Goal: Task Accomplishment & Management: Complete application form

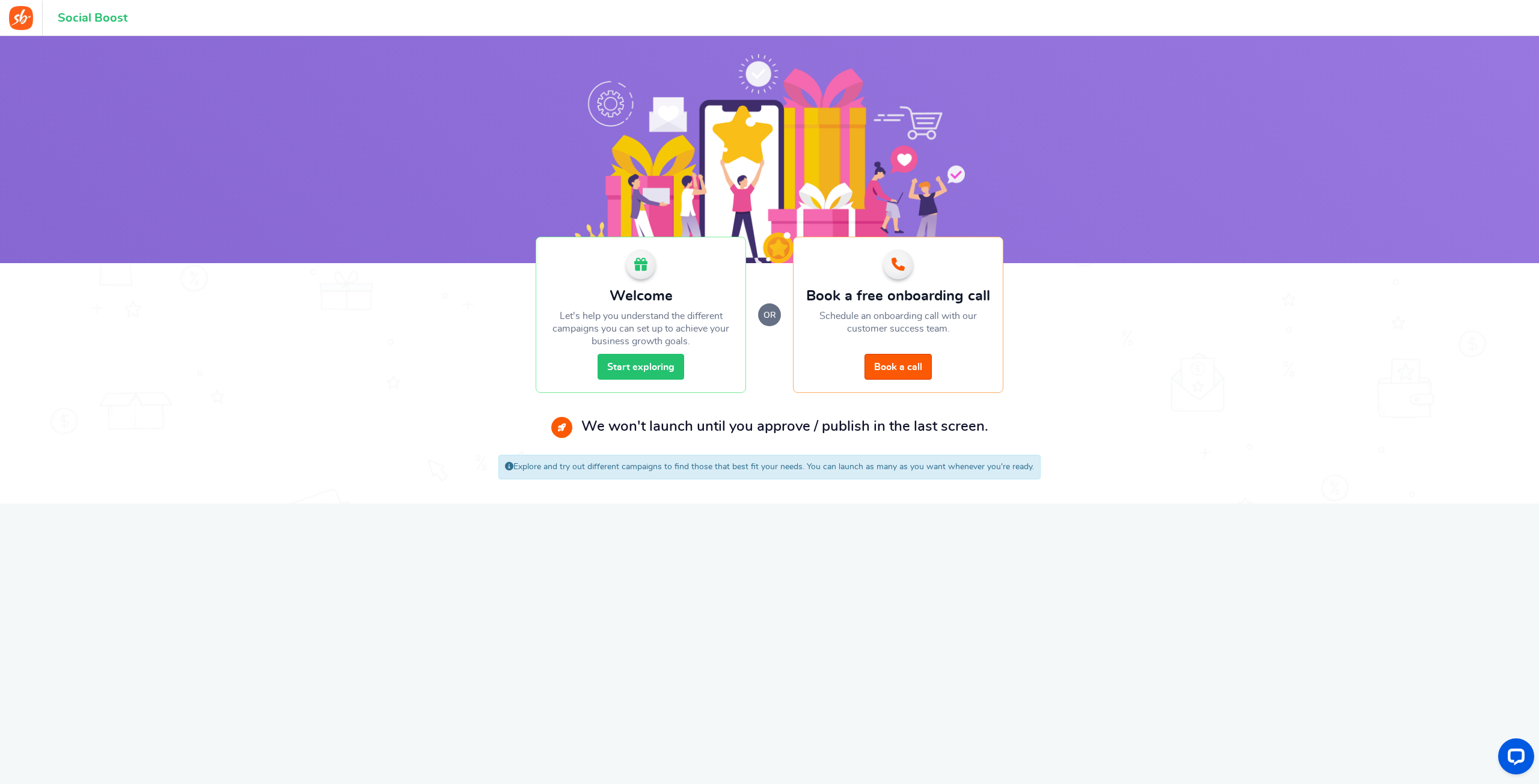
click at [642, 364] on link "Start exploring" at bounding box center [641, 367] width 87 height 26
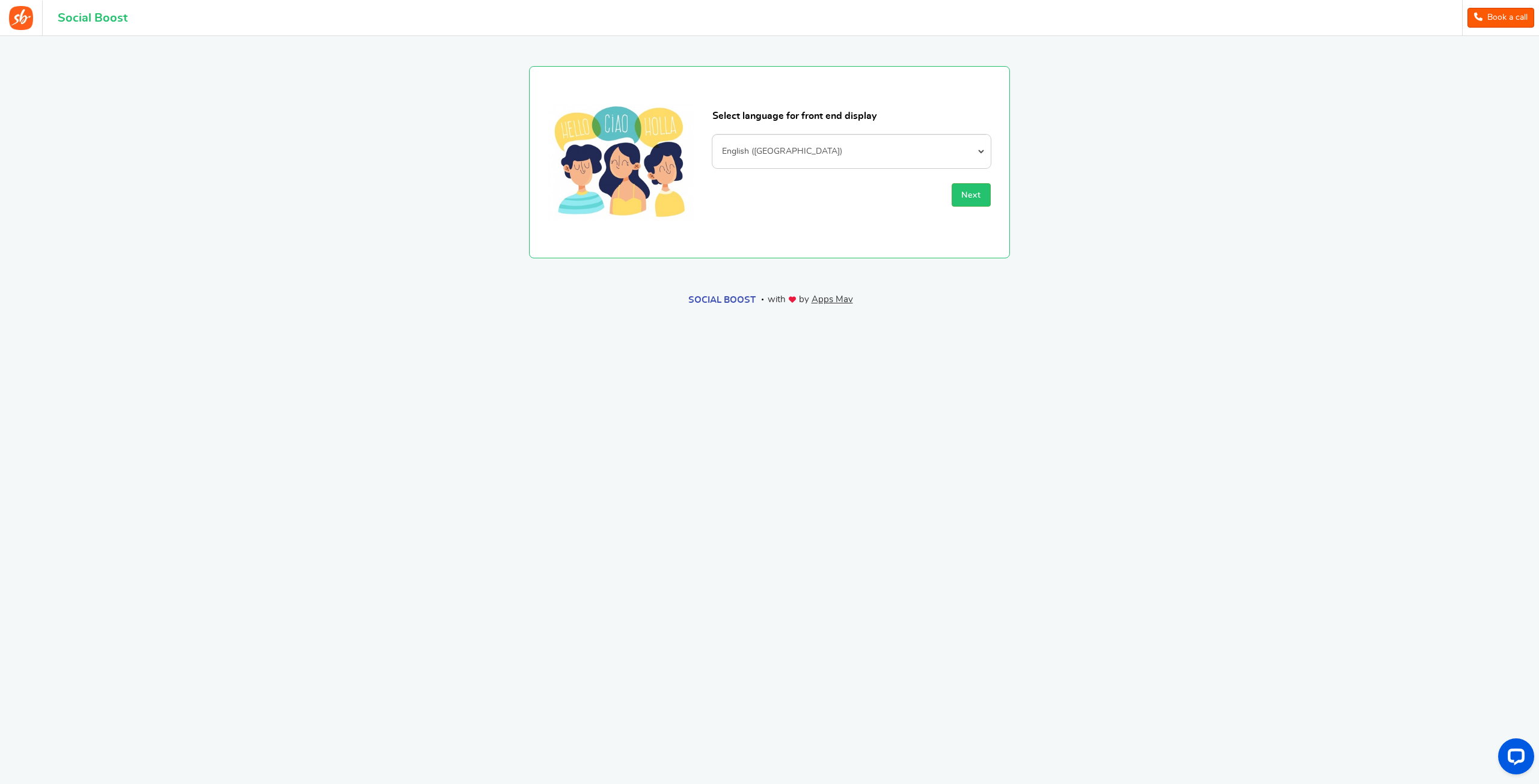
click at [961, 182] on div "Select language for front end display Afrikaans Albanian Arabic Armenian Azerba…" at bounding box center [851, 162] width 279 height 140
click at [958, 194] on button "Next" at bounding box center [971, 195] width 39 height 24
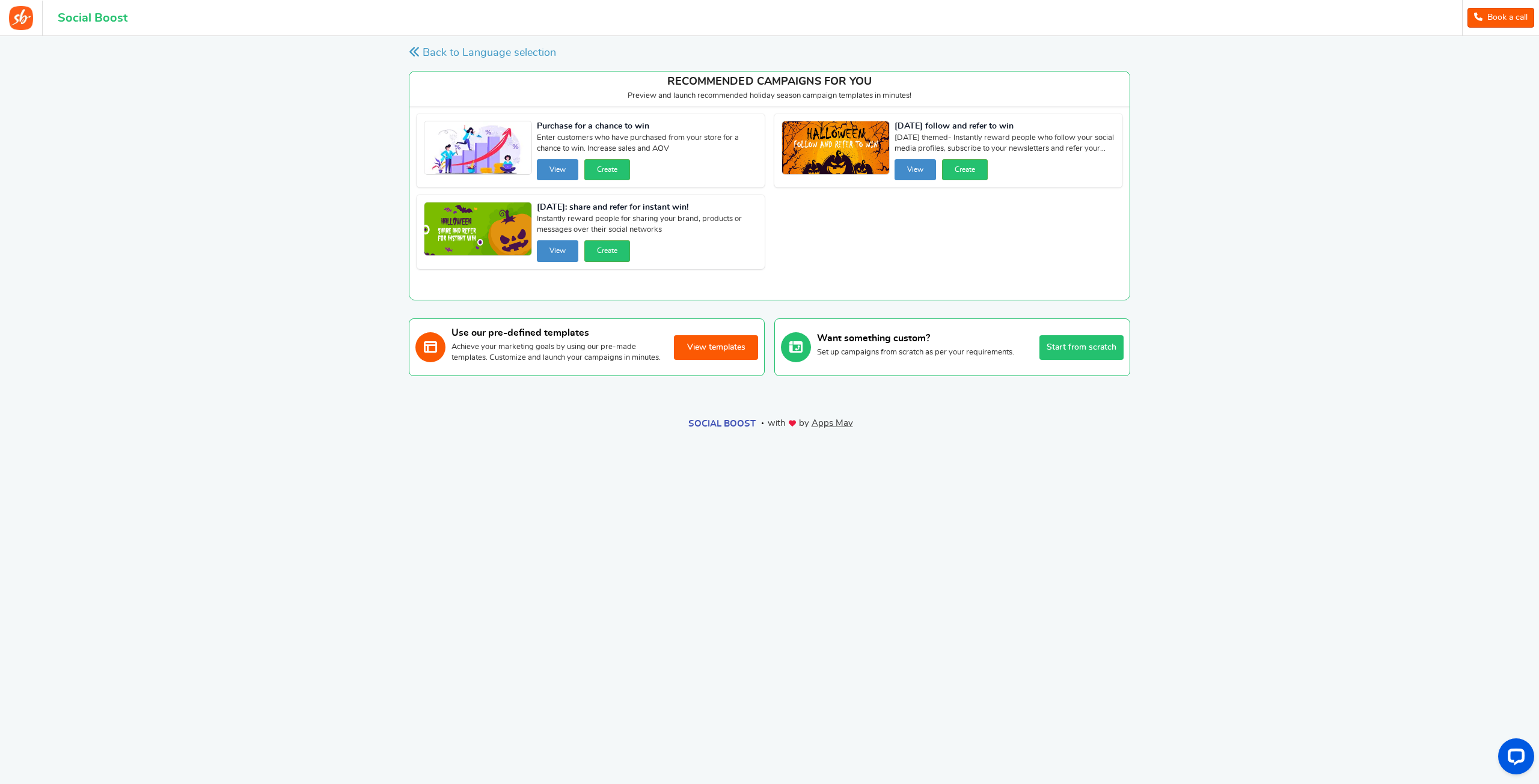
click at [1067, 352] on button "Start from scratch" at bounding box center [1081, 348] width 84 height 25
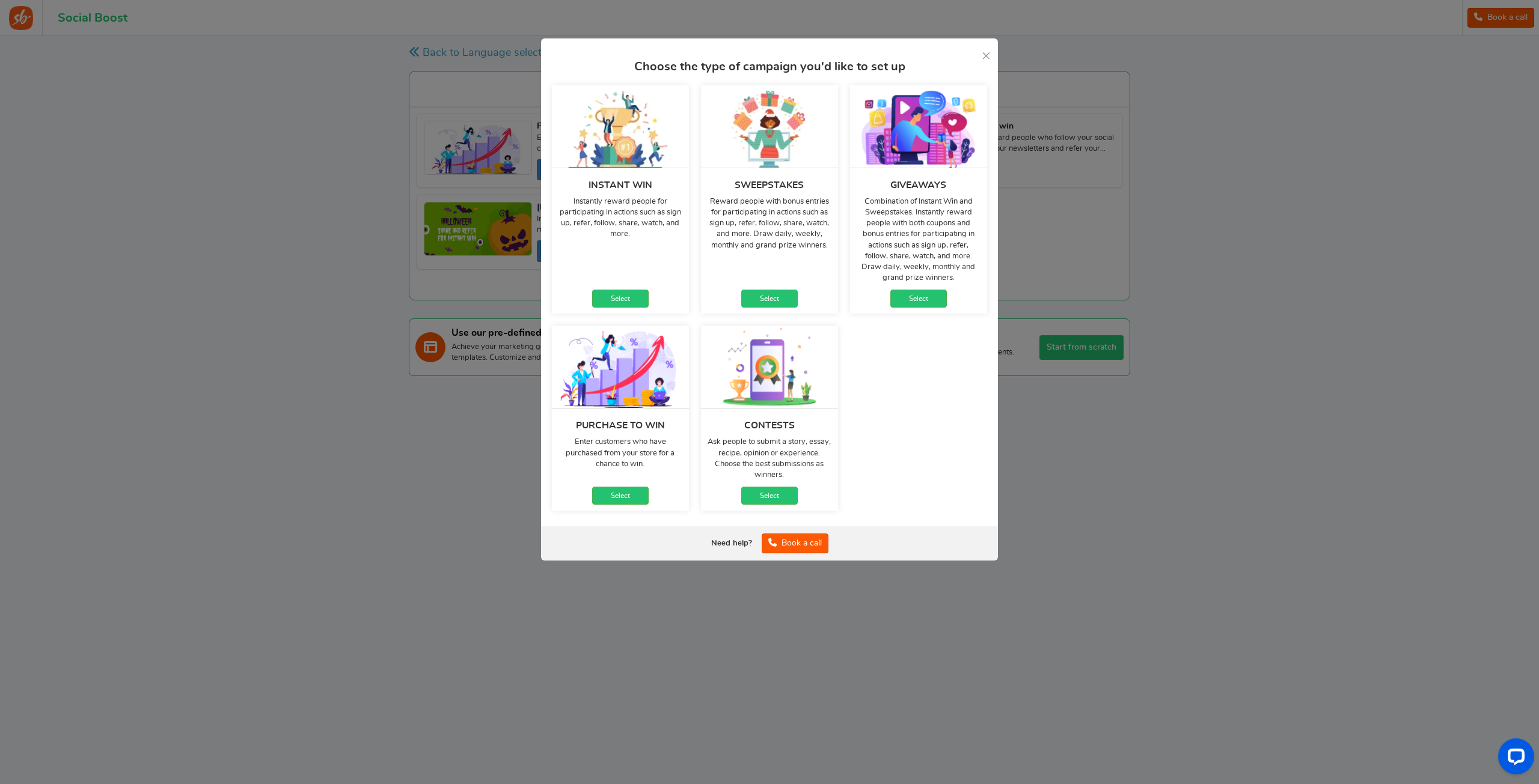
click at [766, 298] on link "Select" at bounding box center [769, 298] width 57 height 18
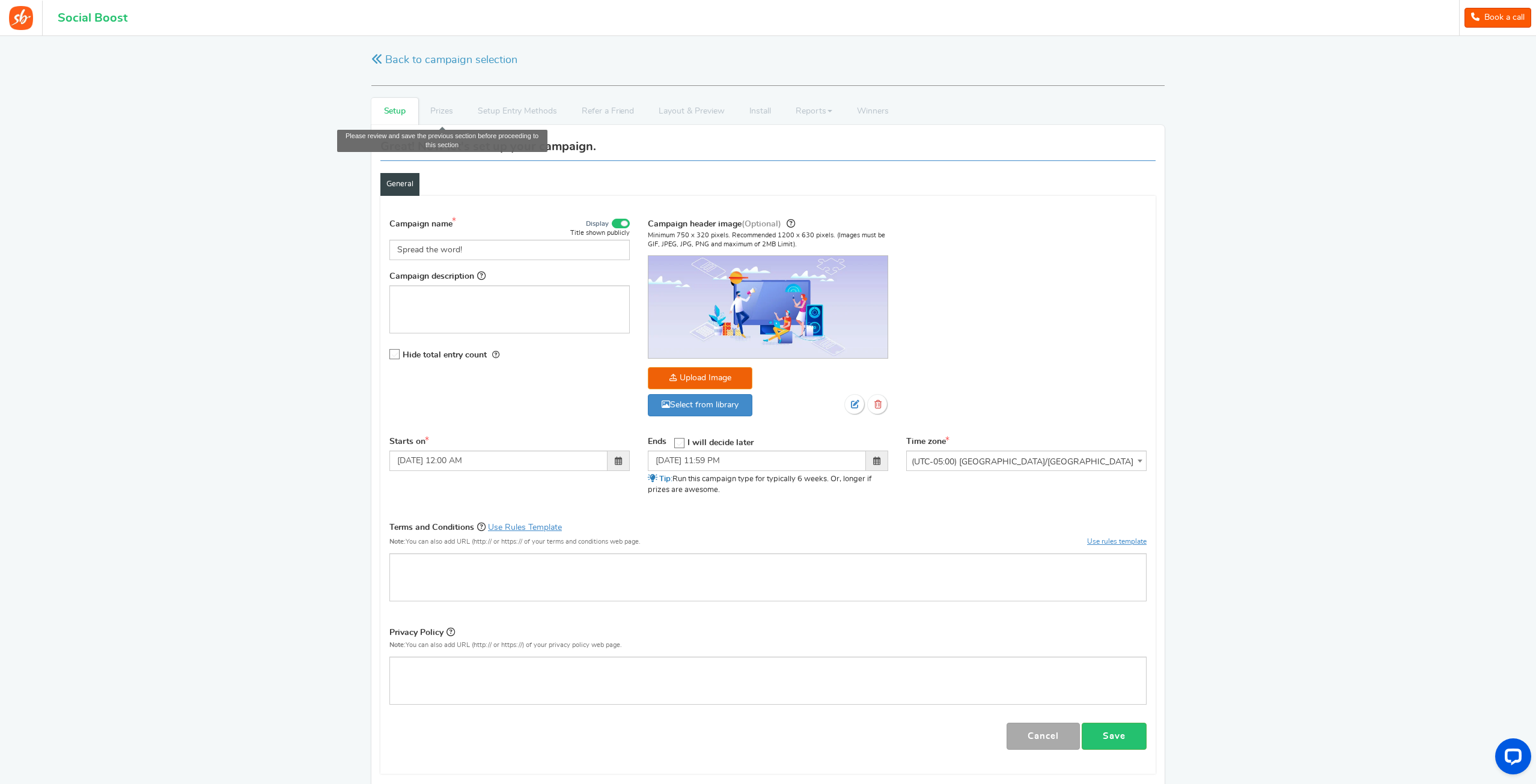
click at [449, 112] on li "Prizes" at bounding box center [442, 111] width 48 height 27
click at [506, 251] on input "Spread the word!" at bounding box center [509, 250] width 240 height 21
click at [1121, 740] on link "Save" at bounding box center [1114, 736] width 65 height 27
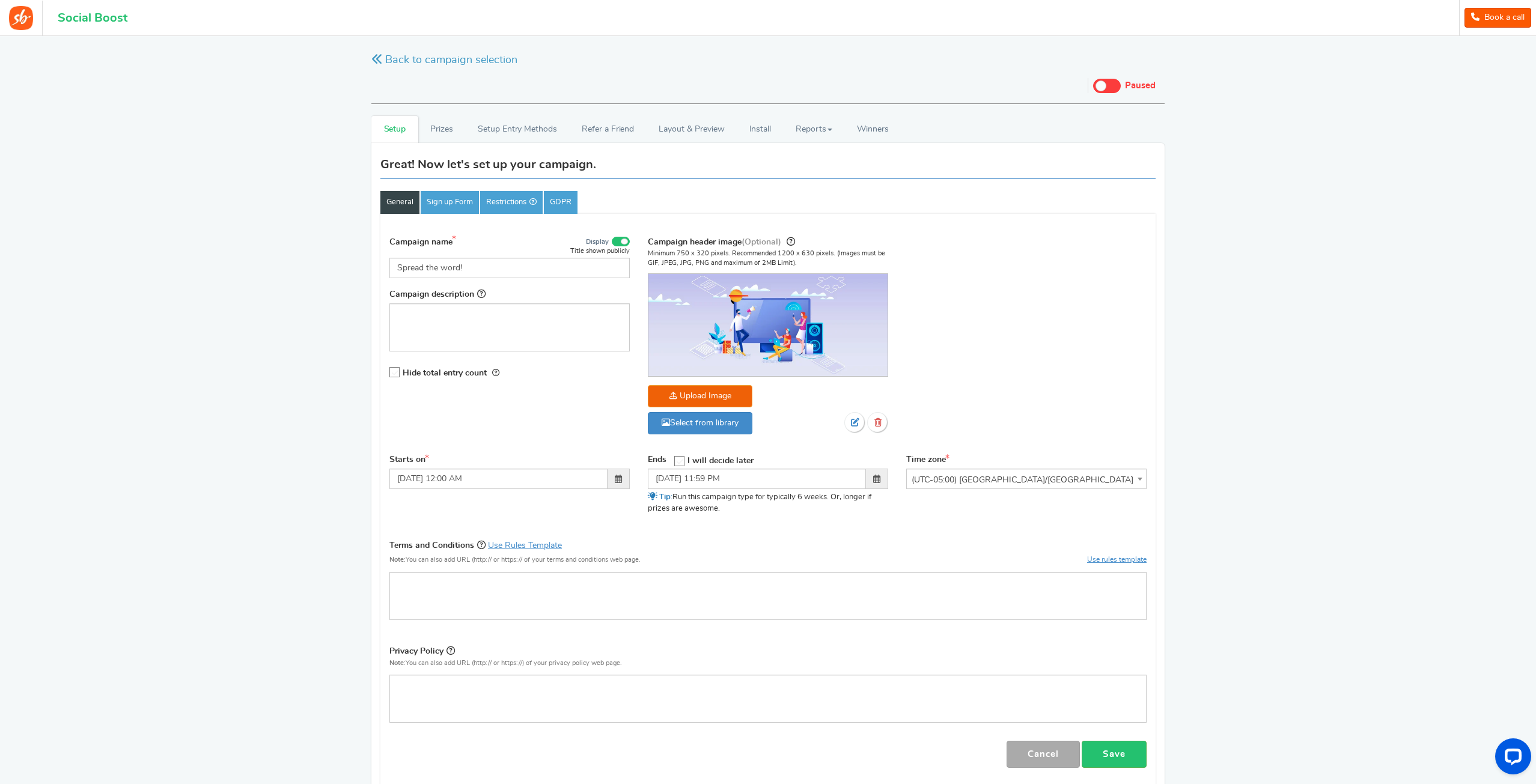
click at [438, 143] on div "Great! Now let's set up your campaign. General Sign up Form Restrictions GDPR C…" at bounding box center [767, 476] width 793 height 666
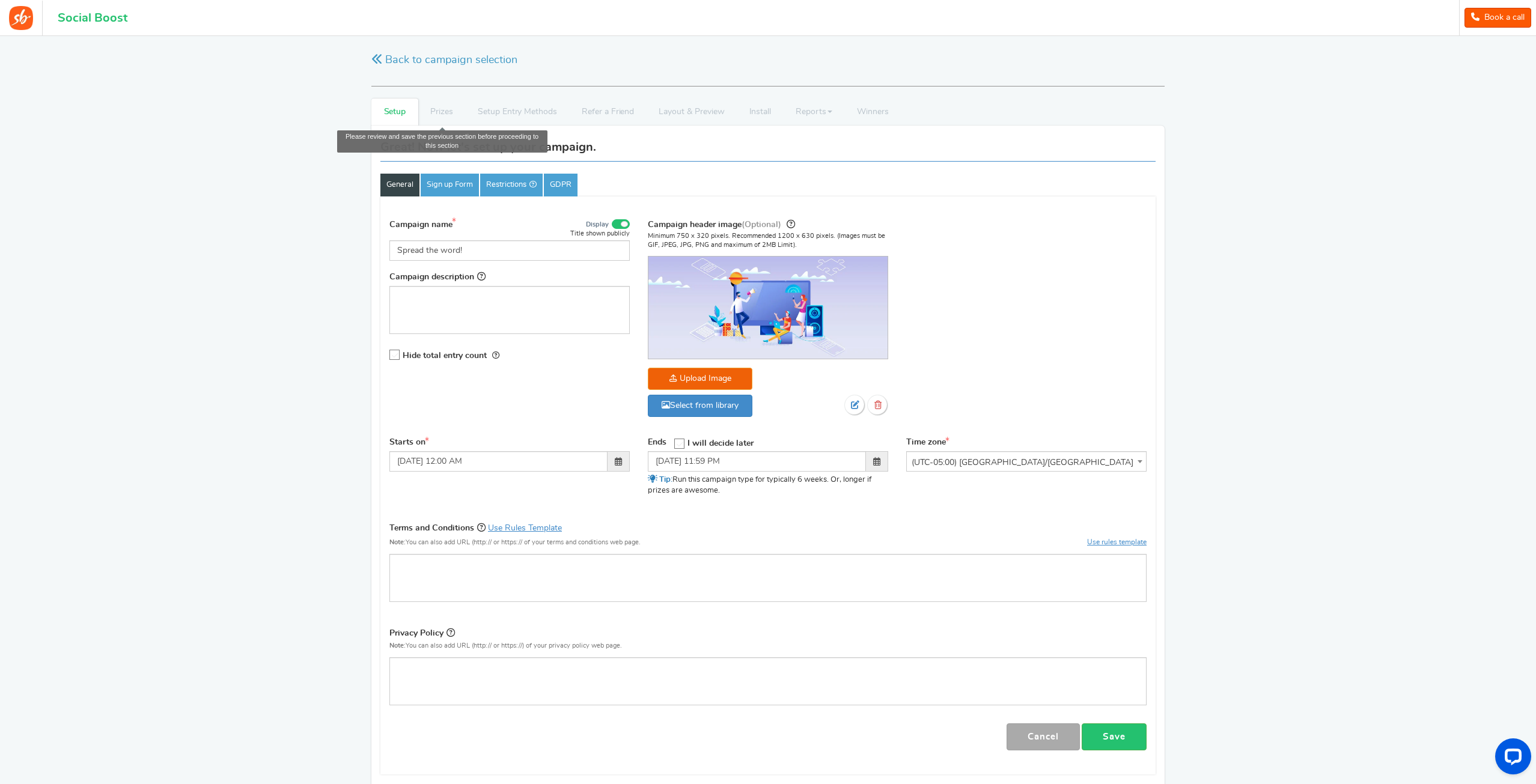
click at [440, 120] on li "Prizes" at bounding box center [442, 112] width 48 height 27
click at [1005, 460] on span "(UTC-05:00) [GEOGRAPHIC_DATA]/[GEOGRAPHIC_DATA]" at bounding box center [1026, 462] width 239 height 21
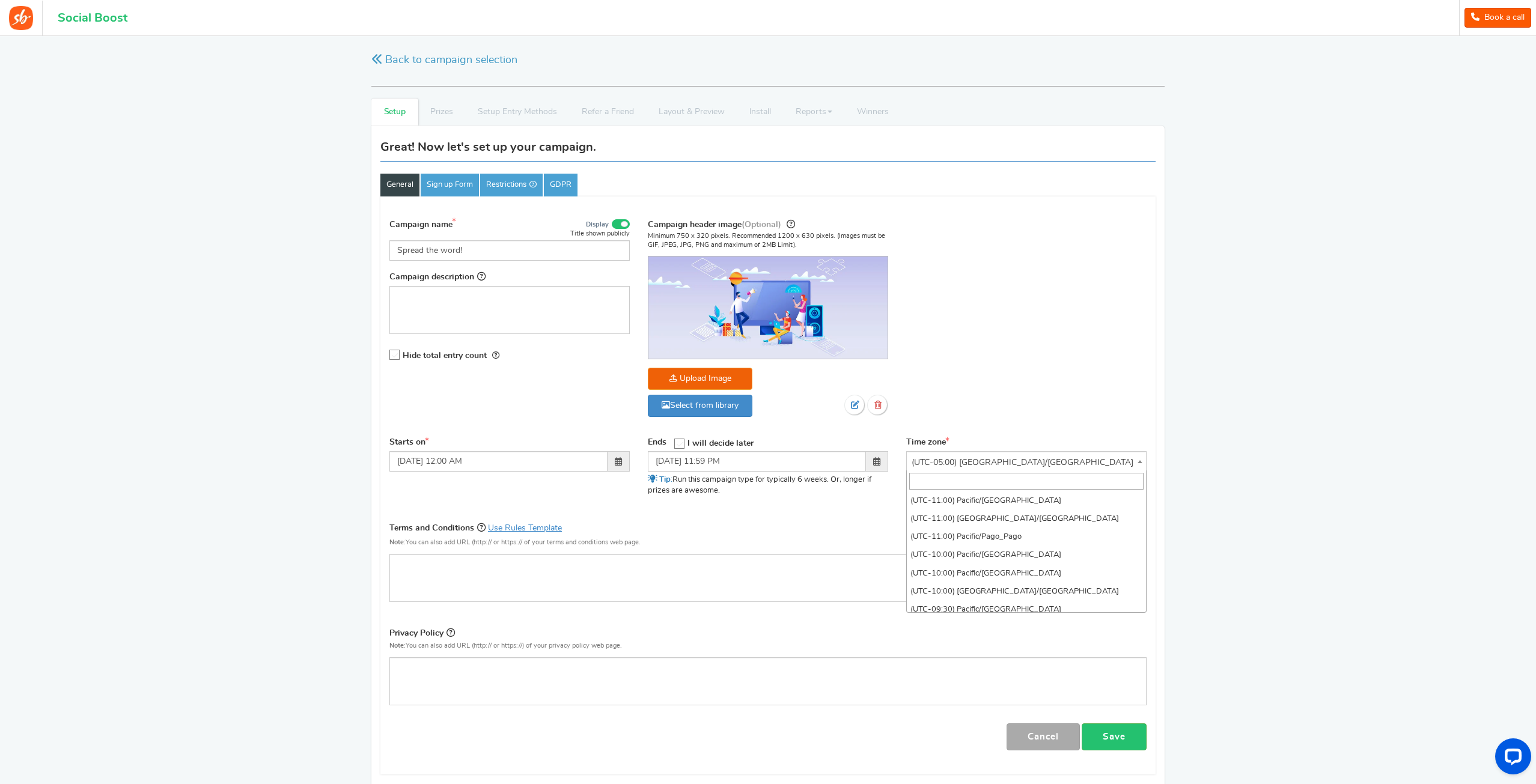
scroll to position [816, 0]
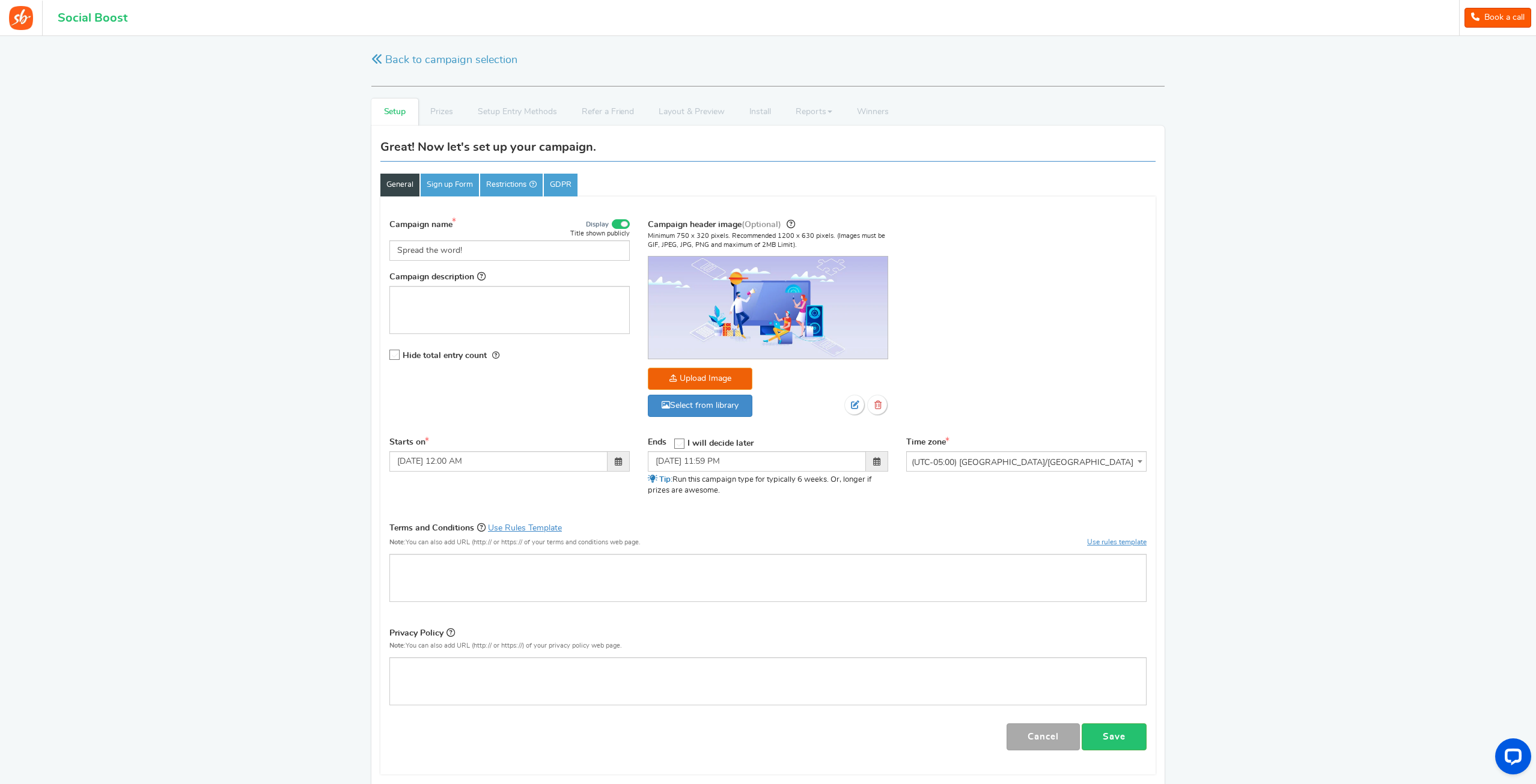
click at [1005, 460] on span "(UTC-05:00) [GEOGRAPHIC_DATA]/[GEOGRAPHIC_DATA]" at bounding box center [1026, 462] width 239 height 21
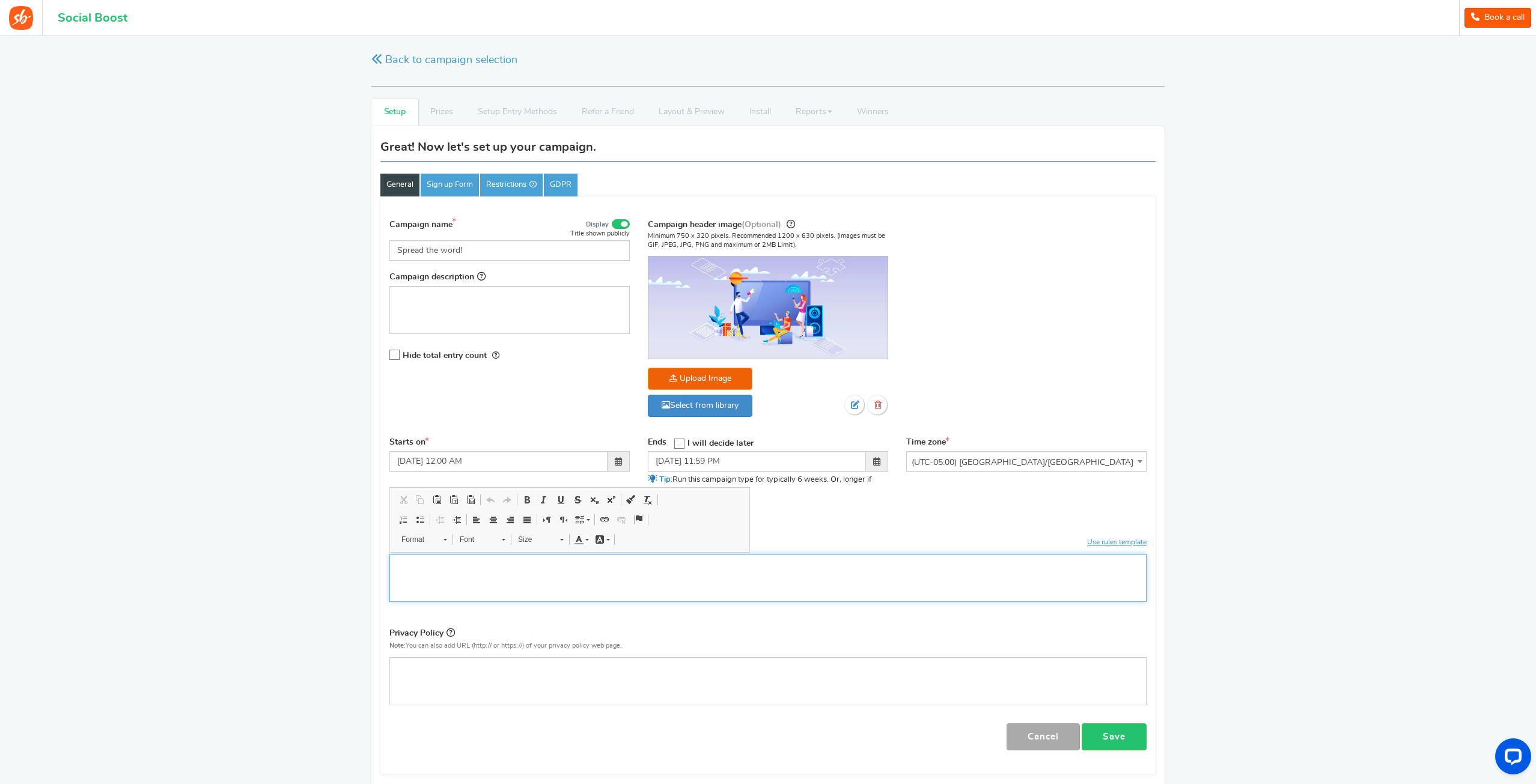
click at [523, 579] on div "Editor, competition_terms" at bounding box center [768, 578] width 757 height 48
click at [467, 677] on div "Editor, competition_privacy" at bounding box center [768, 681] width 757 height 48
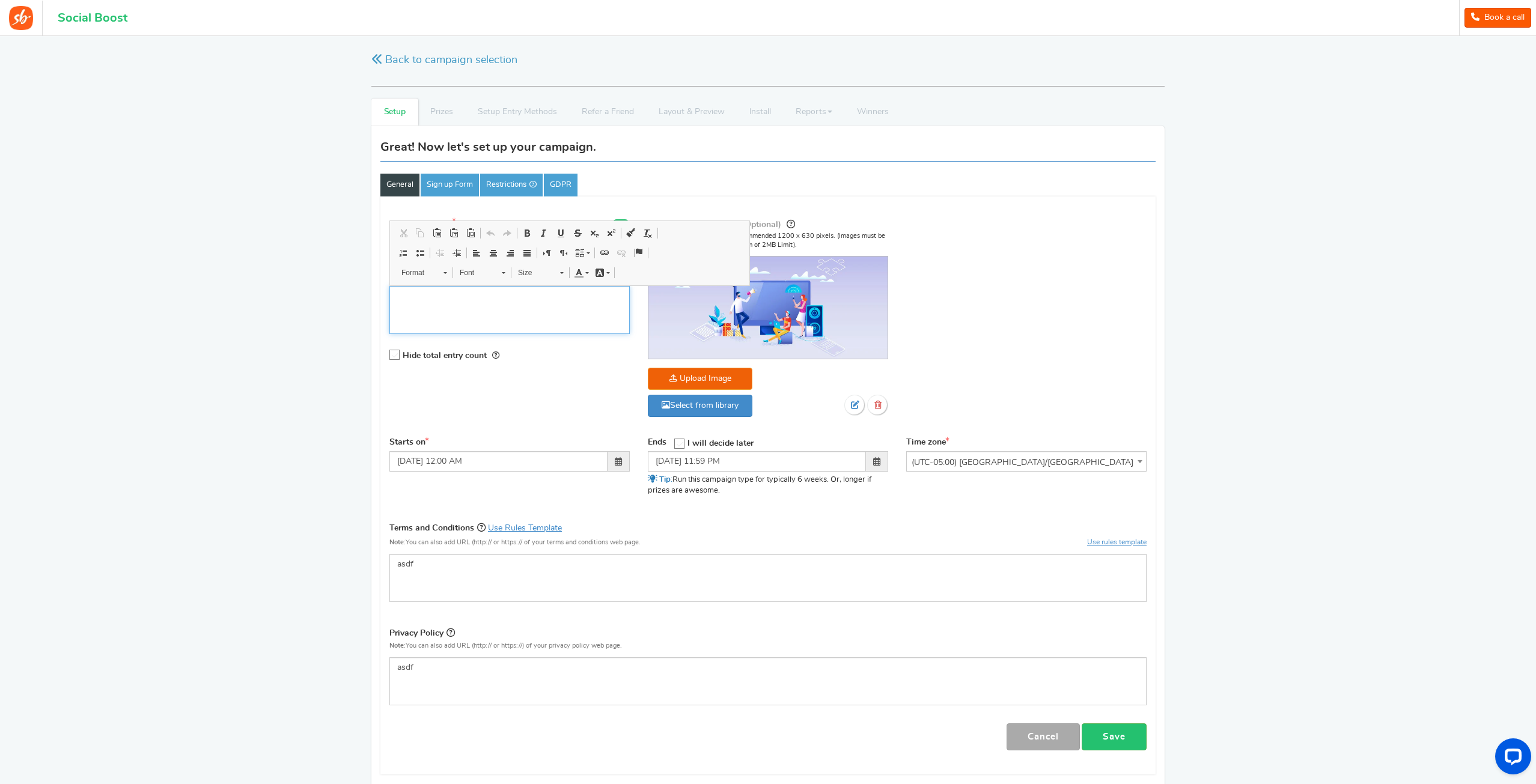
click at [509, 308] on div "Editor, competition_desc" at bounding box center [509, 309] width 240 height 48
click at [305, 334] on div "RECOMMENDED CAMPAIGNS FOR YOU New Preview and launch recommended holiday season…" at bounding box center [768, 443] width 1536 height 815
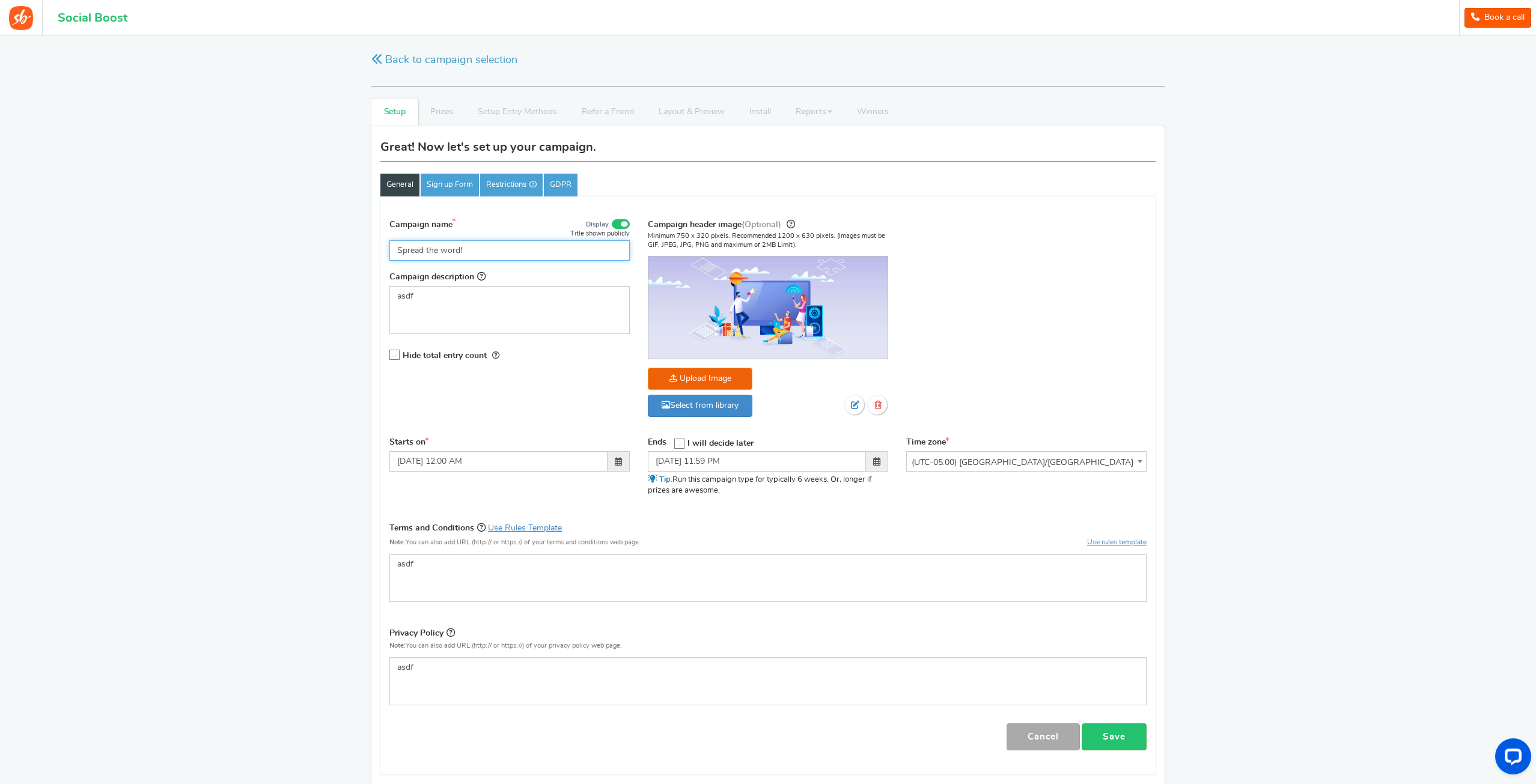
drag, startPoint x: 512, startPoint y: 249, endPoint x: 310, endPoint y: 254, distance: 202.1
click at [310, 254] on div "RECOMMENDED CAMPAIGNS FOR YOU New Preview and launch recommended holiday season…" at bounding box center [768, 443] width 1536 height 815
type input "asdf"
click at [1103, 738] on link "Save" at bounding box center [1114, 737] width 65 height 27
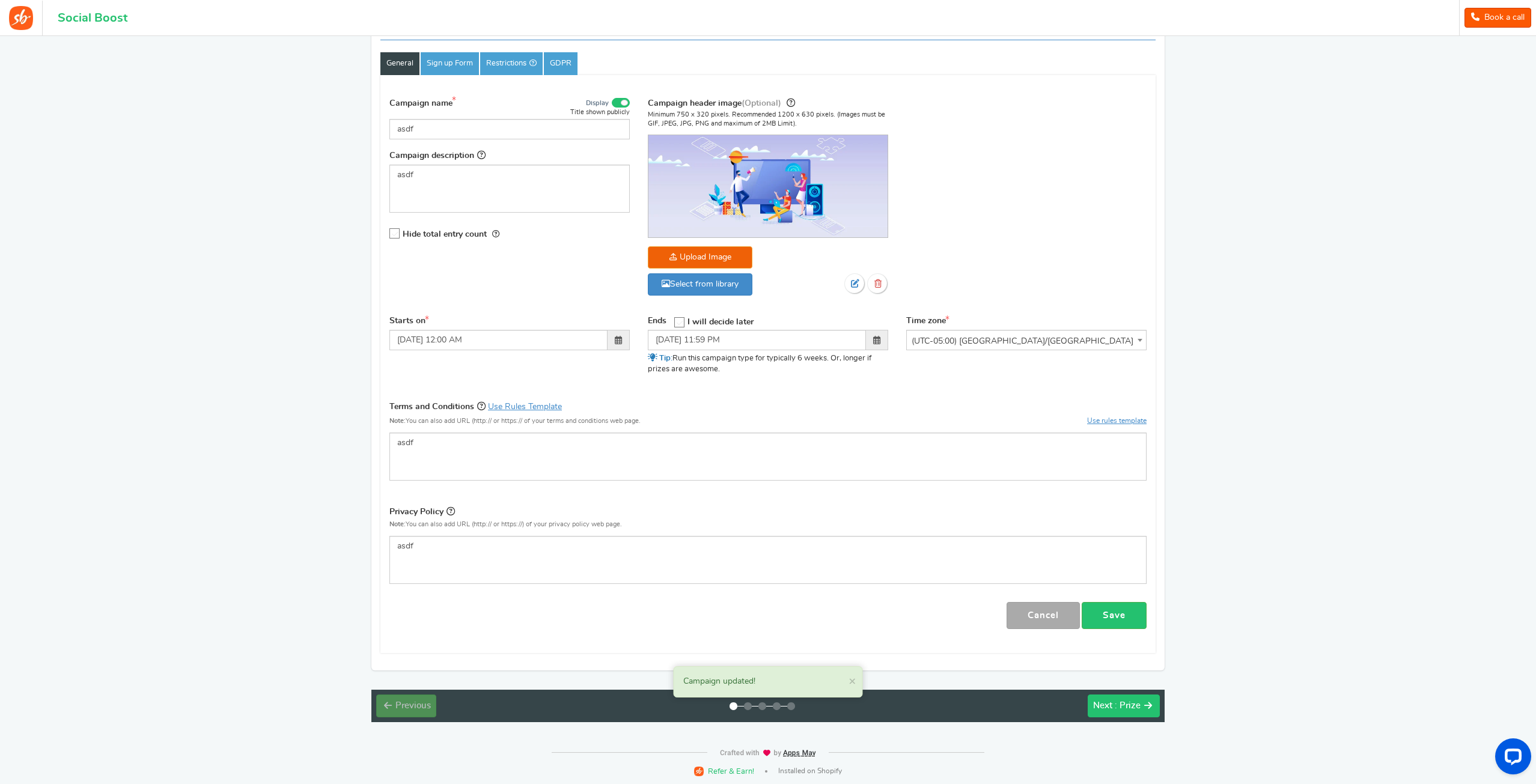
click at [1130, 711] on button "Next : Prize" at bounding box center [1124, 705] width 72 height 23
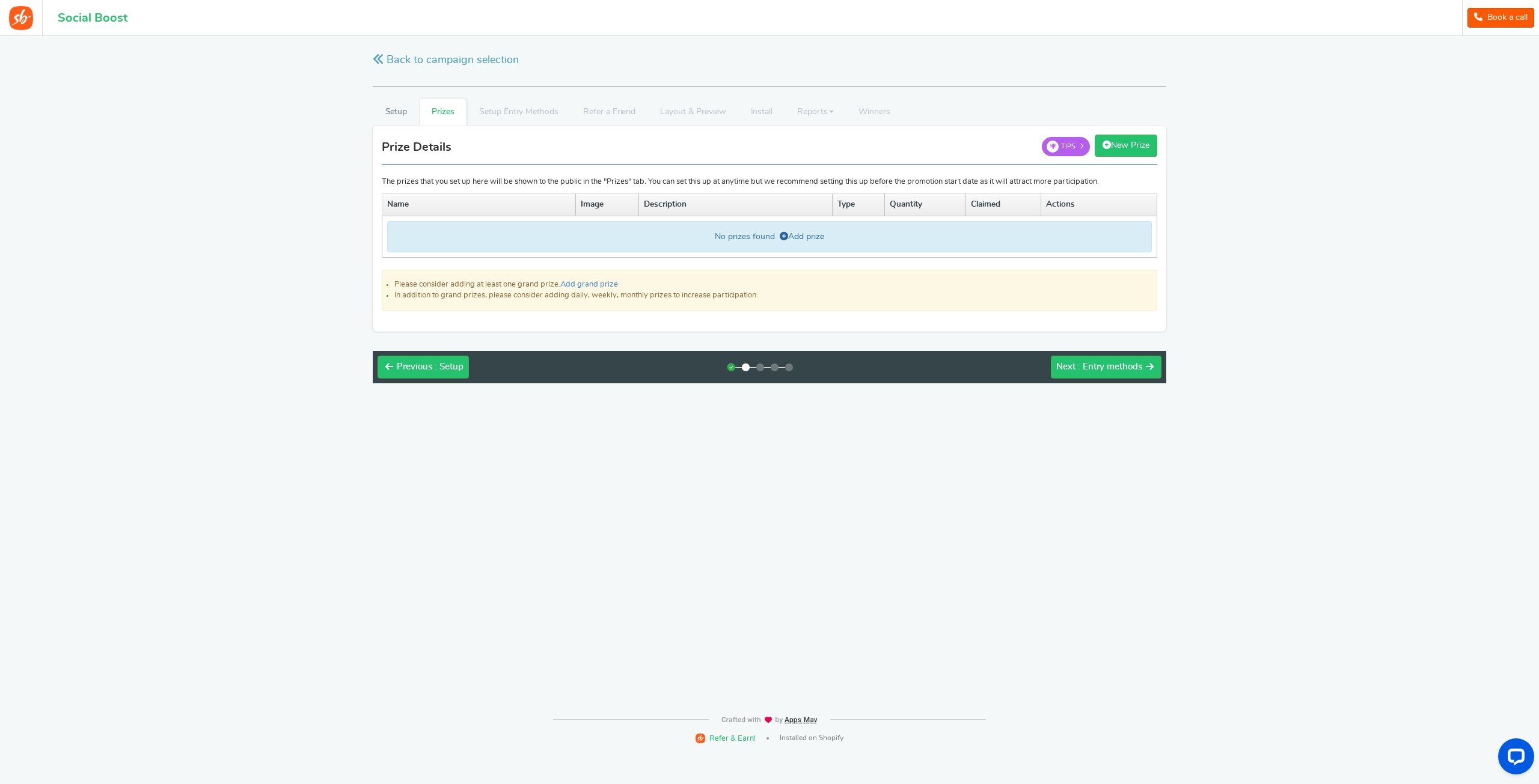
click at [813, 234] on link "Add prize" at bounding box center [802, 236] width 45 height 8
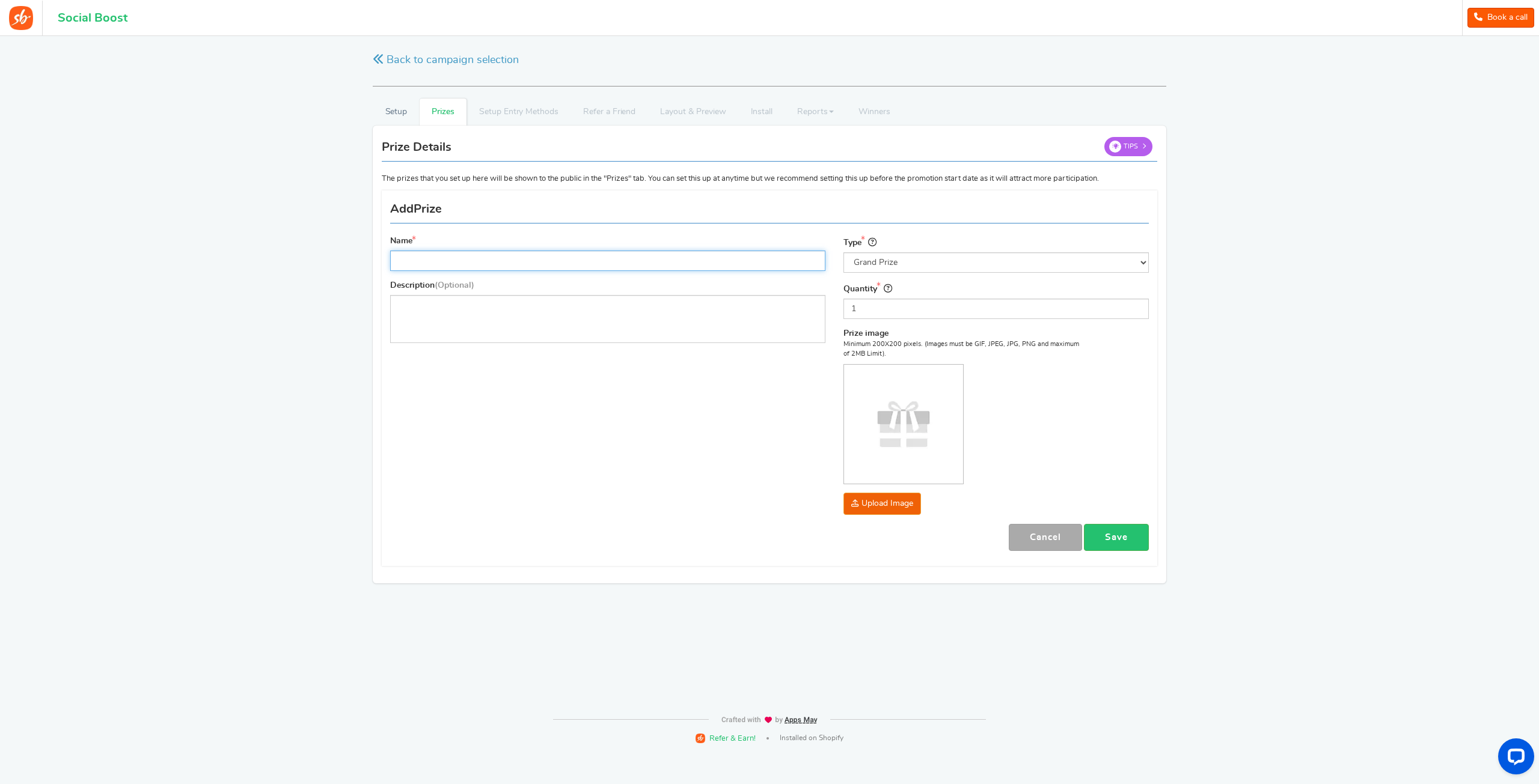
click at [525, 262] on input "Name" at bounding box center [608, 261] width 435 height 21
type input "asdf"
click at [928, 264] on select "Select the prize type Grand Prize Daily Prize Weekly Prize Monthly Prize" at bounding box center [995, 262] width 305 height 21
click at [929, 262] on select "Select the prize type Grand Prize Daily Prize Weekly Prize Monthly Prize" at bounding box center [995, 262] width 305 height 21
click at [570, 317] on div "Editor, prize_description" at bounding box center [608, 319] width 435 height 48
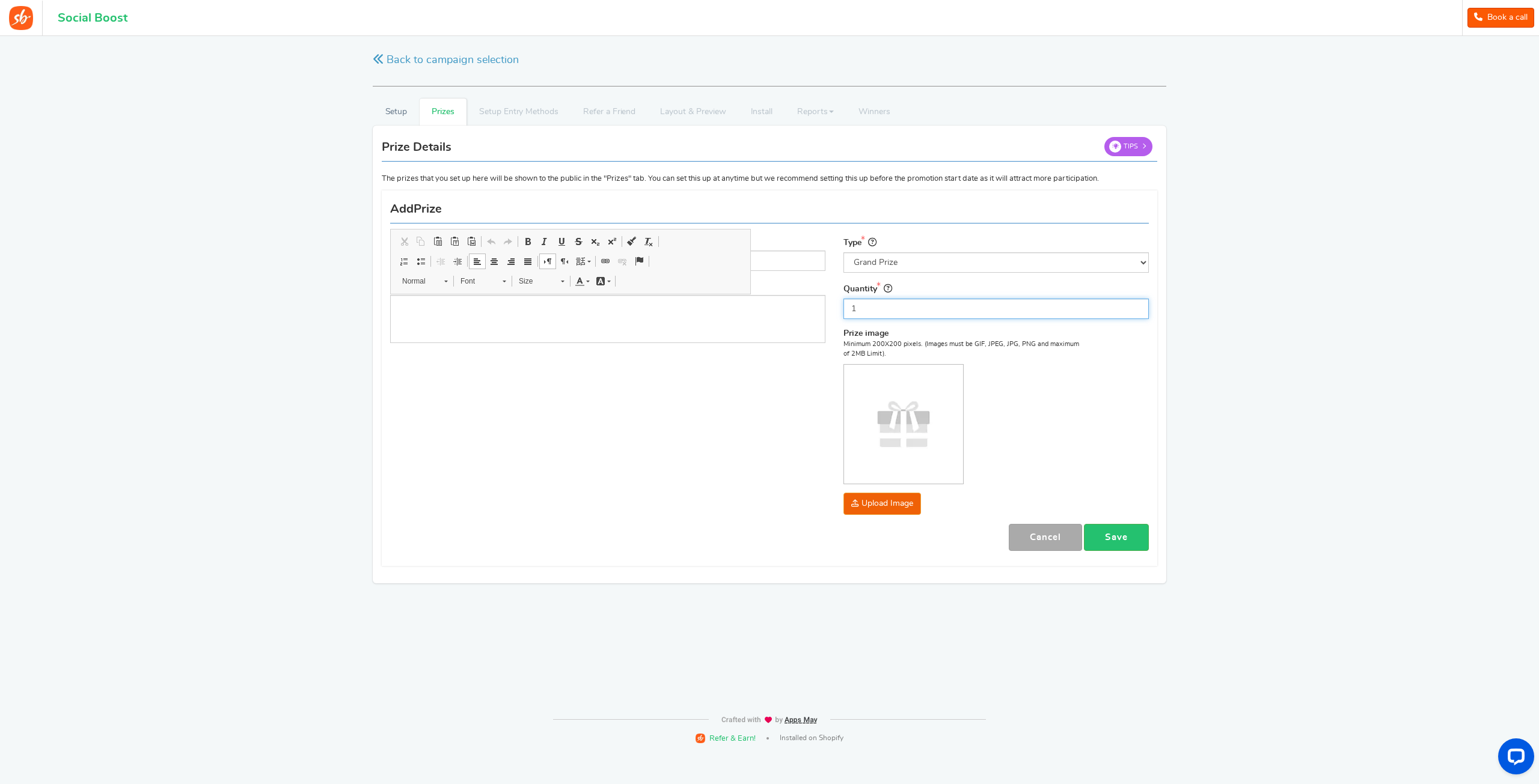
click at [916, 311] on input "1" at bounding box center [995, 309] width 305 height 21
drag, startPoint x: 1127, startPoint y: 538, endPoint x: 1122, endPoint y: 542, distance: 6.4
click at [1127, 539] on link "Save" at bounding box center [1116, 537] width 65 height 27
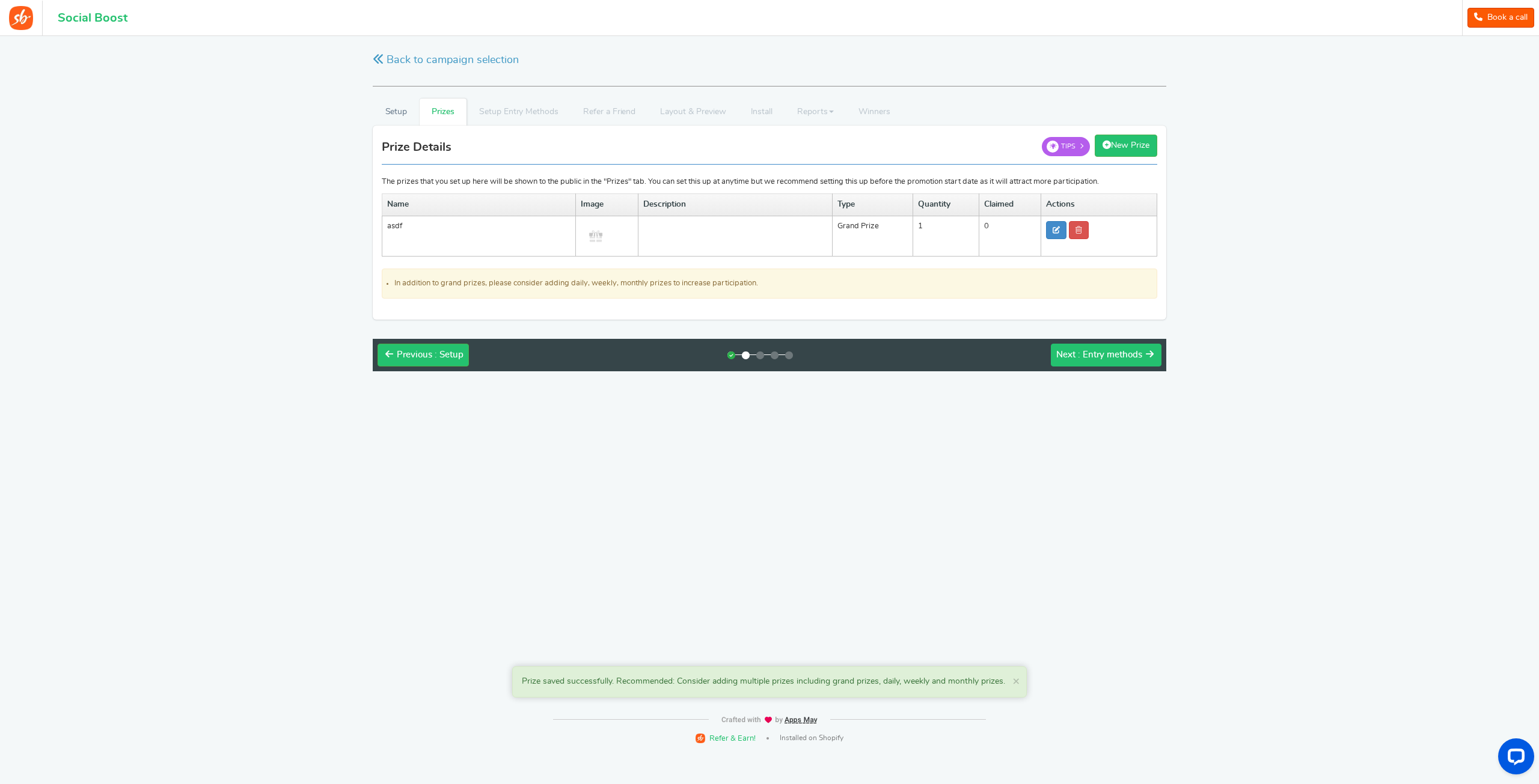
click at [1097, 350] on span ": Entry methods" at bounding box center [1110, 355] width 65 height 9
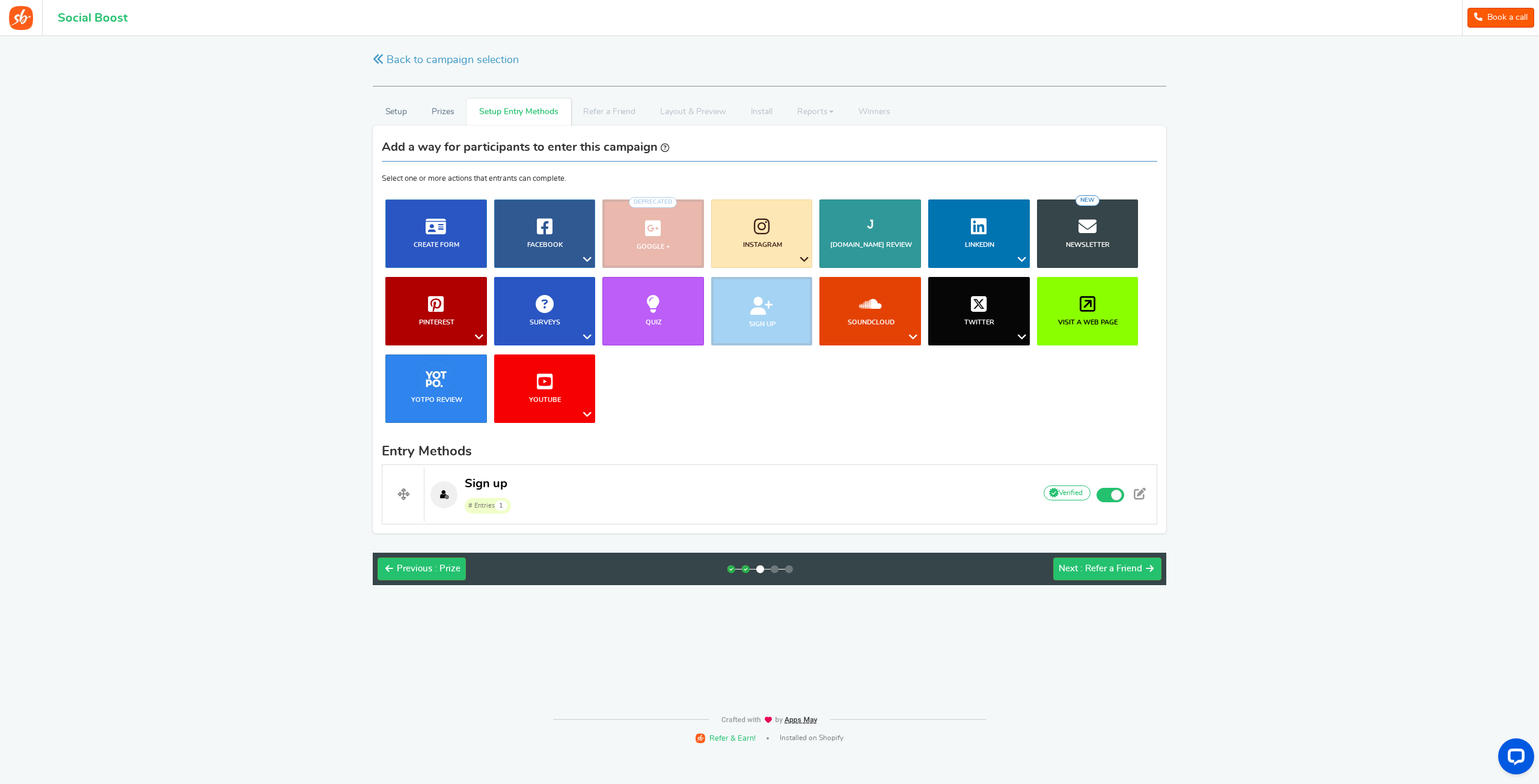
click at [760, 306] on li "Sign up" at bounding box center [762, 311] width 109 height 68
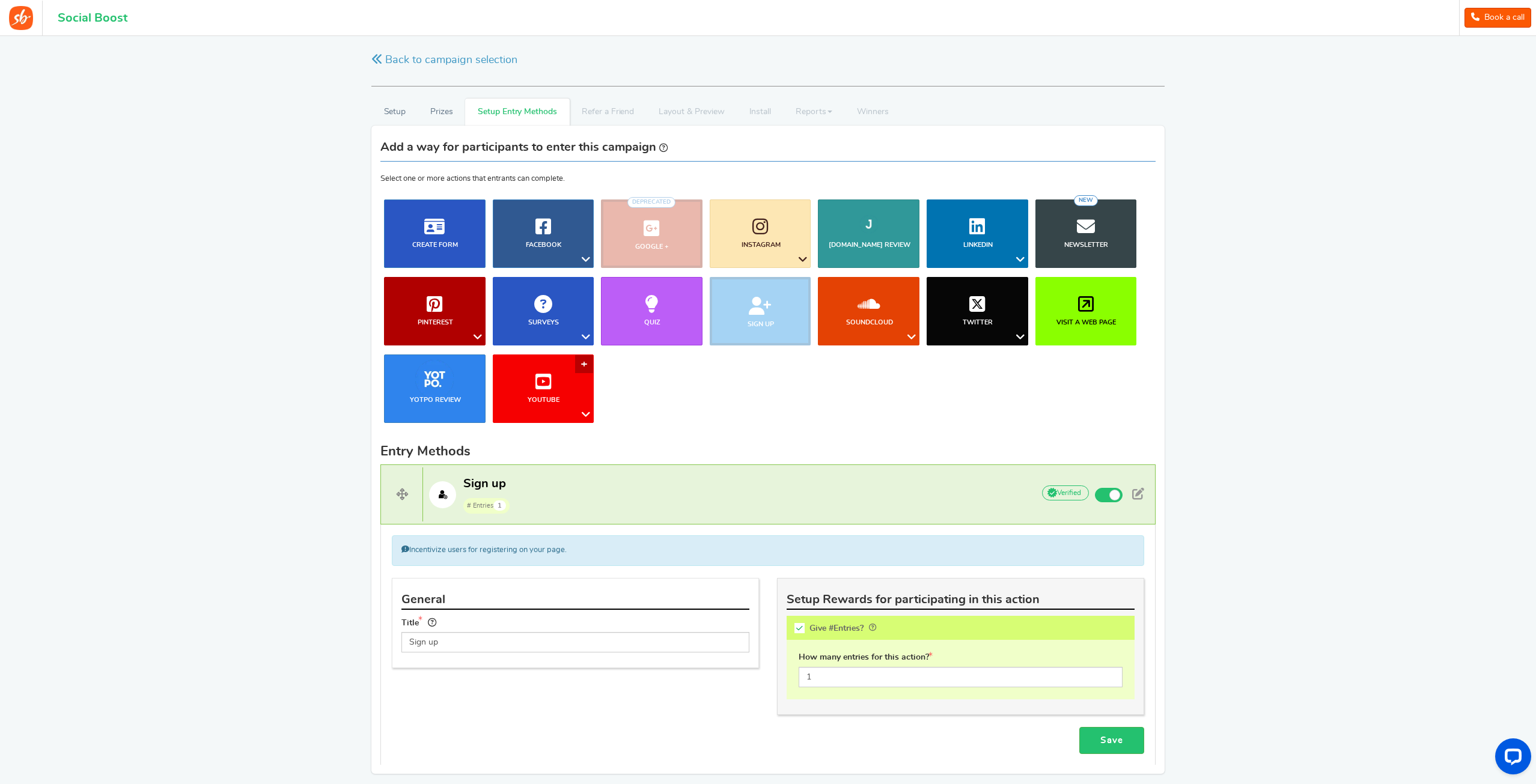
click at [575, 395] on link "YouTube" at bounding box center [544, 388] width 101 height 68
click at [772, 411] on ul "Blog Comments Create Form Facebook Visit a Facebook Page Includes Like Share on…" at bounding box center [768, 316] width 775 height 232
click at [475, 254] on link "Create Form" at bounding box center [435, 234] width 101 height 68
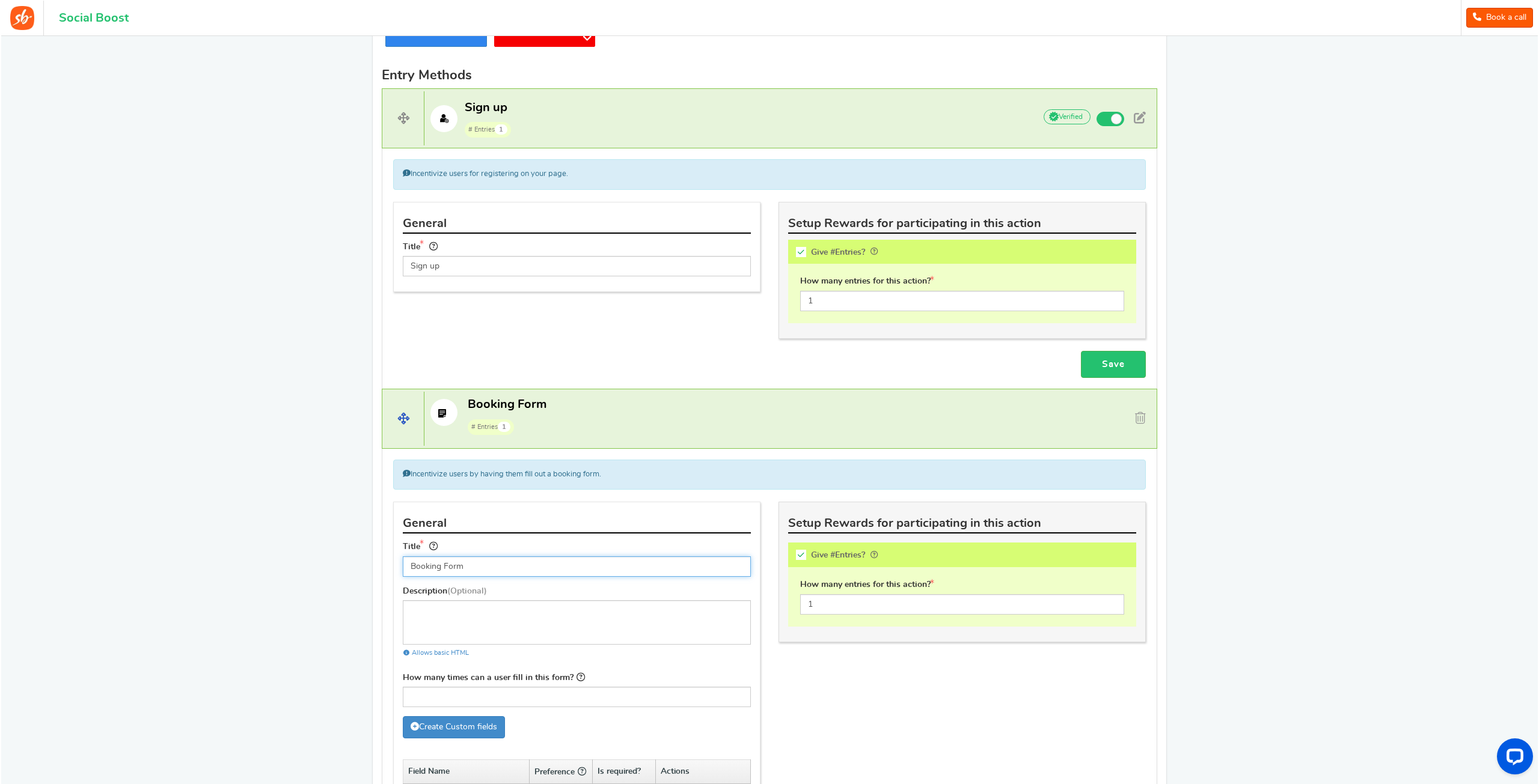
scroll to position [367, 0]
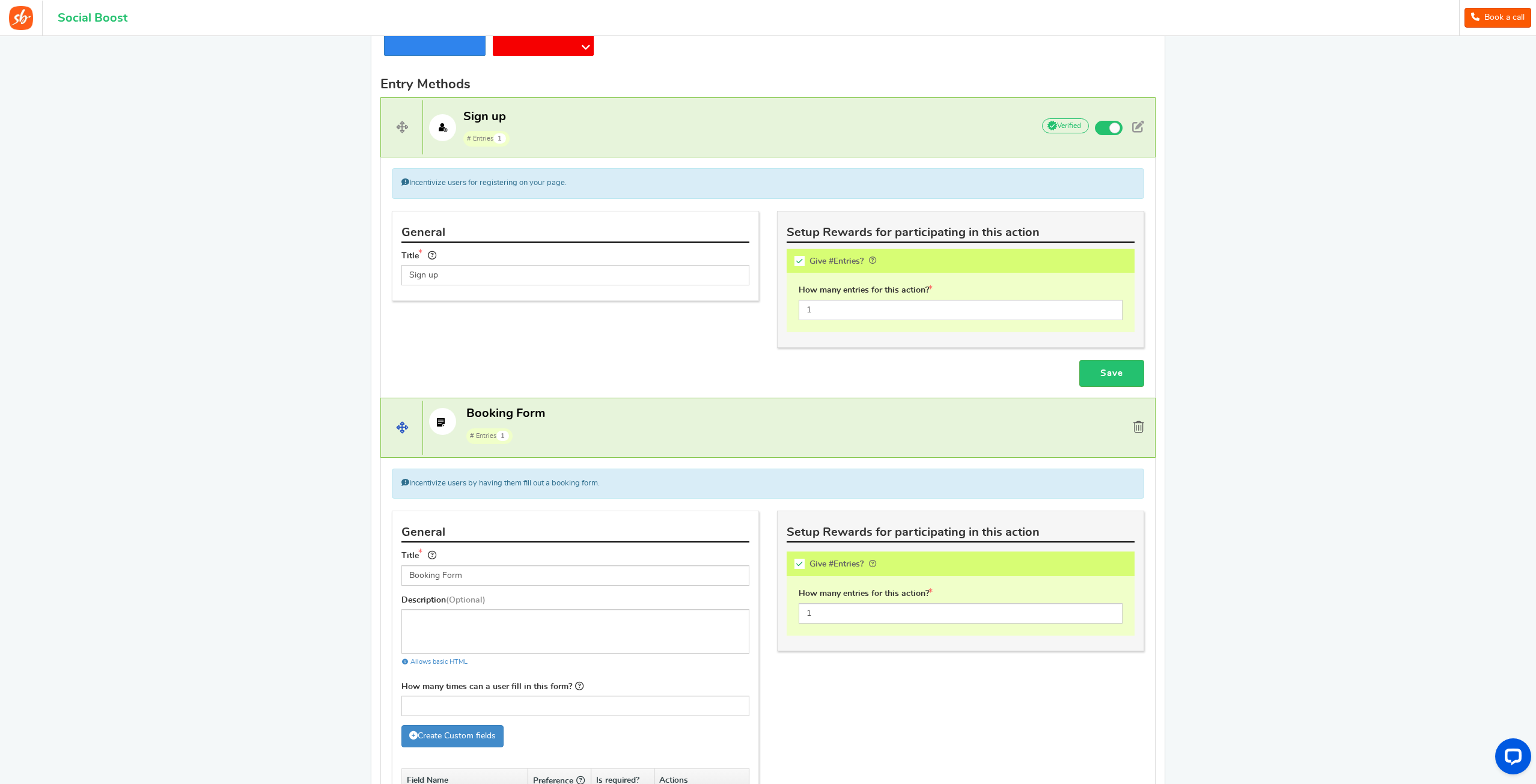
click at [1144, 423] on span at bounding box center [1138, 427] width 11 height 12
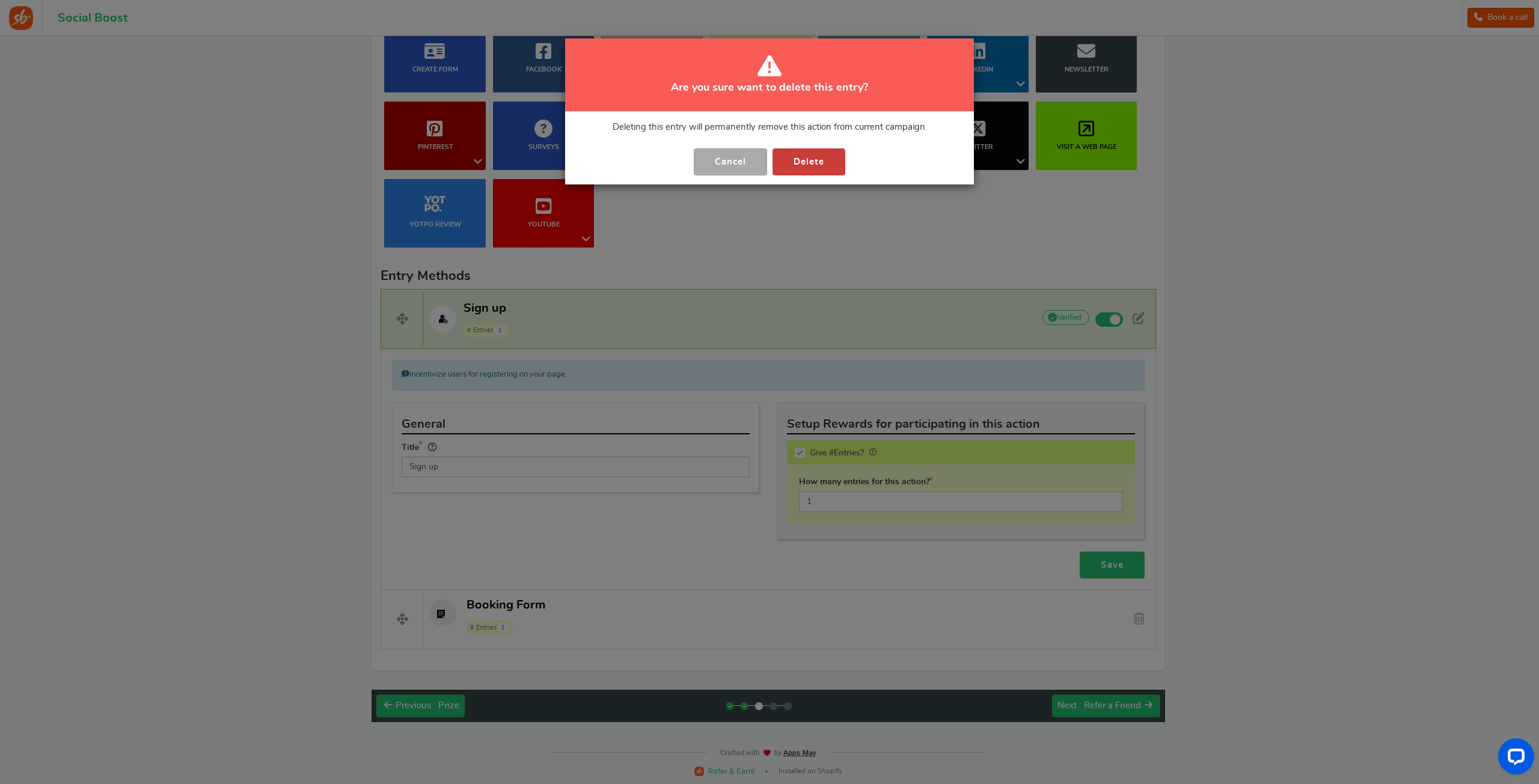
click at [792, 162] on button "Delete" at bounding box center [808, 162] width 73 height 27
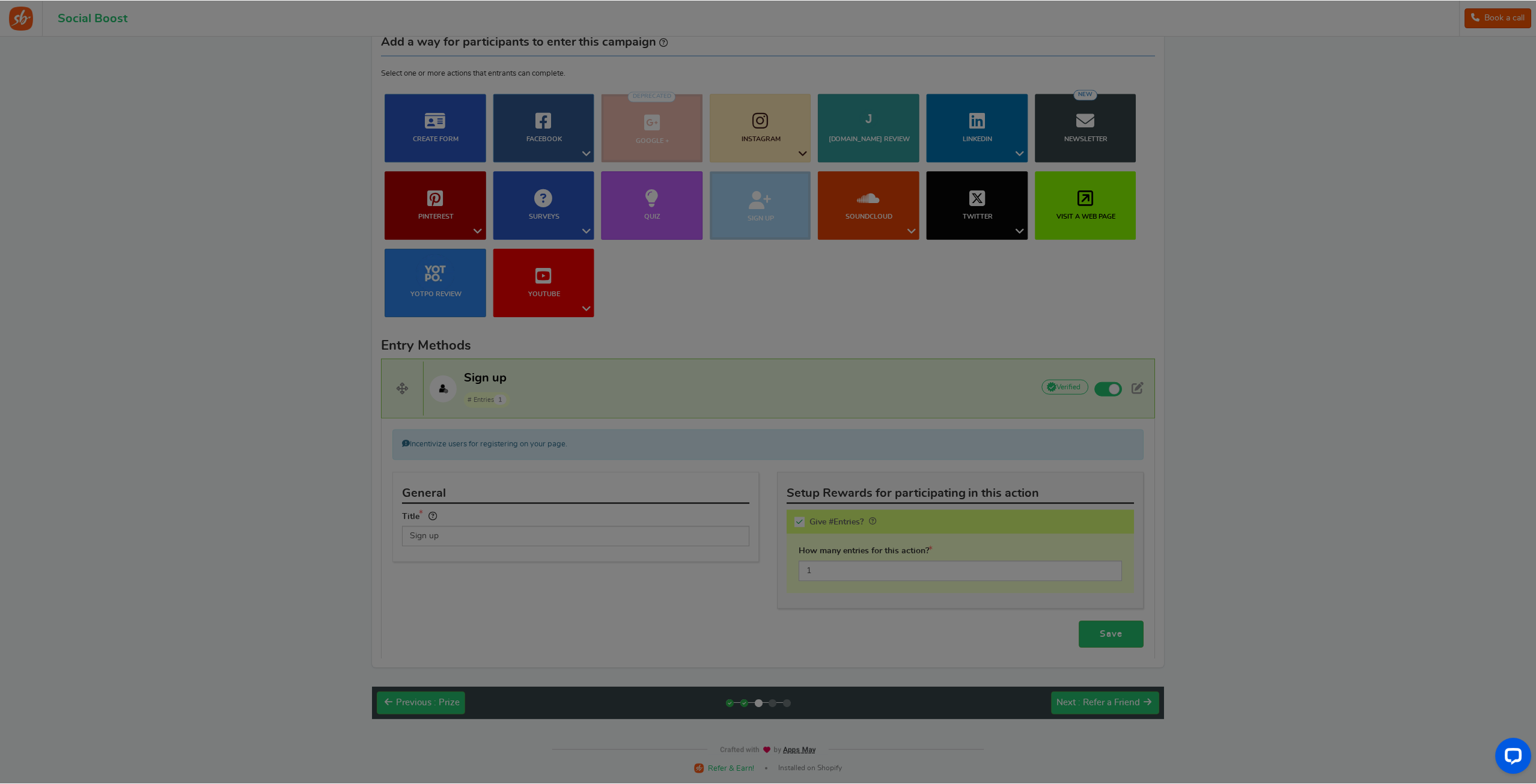
scroll to position [104, 0]
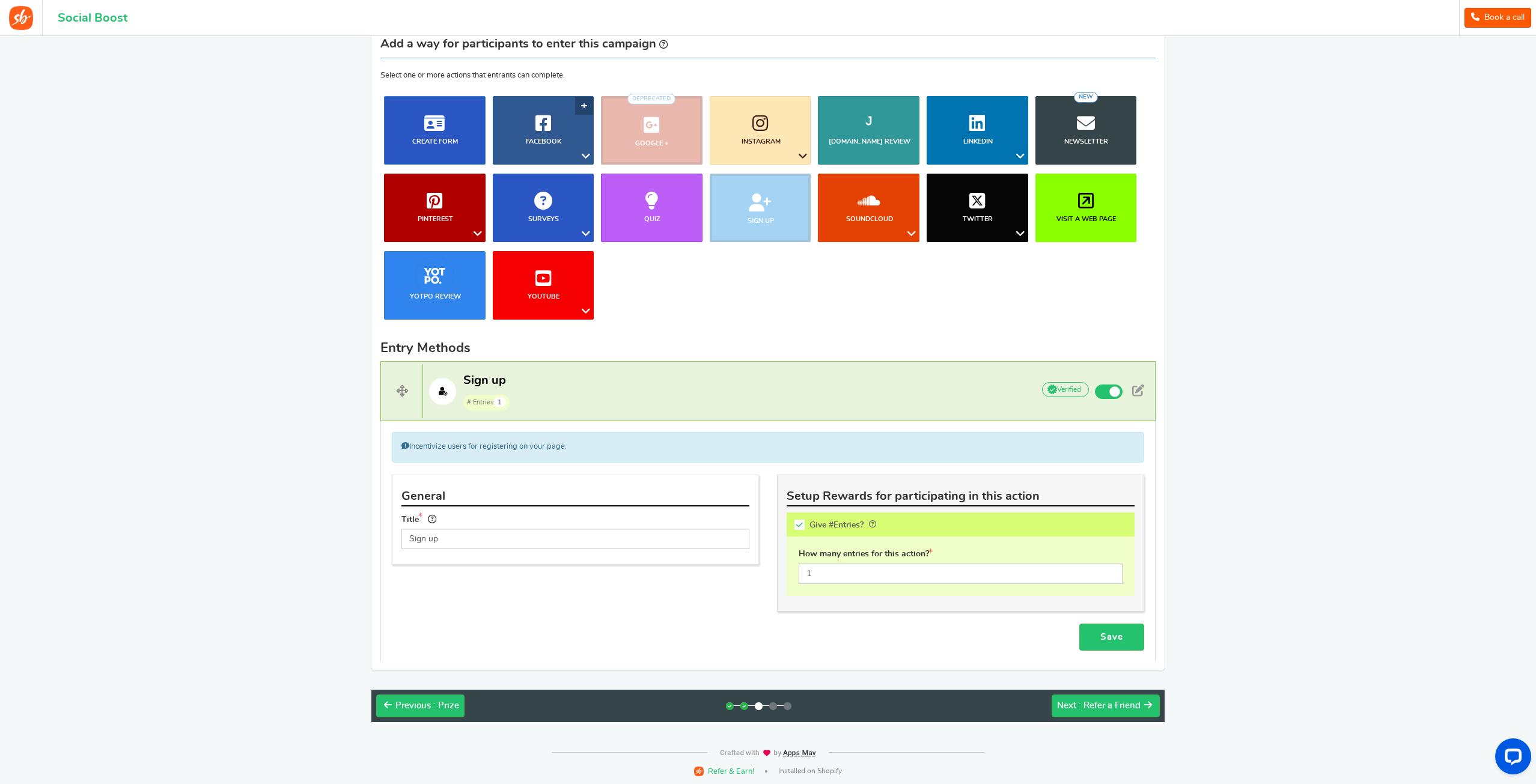
click at [579, 151] on icon at bounding box center [586, 156] width 15 height 15
click at [590, 312] on icon at bounding box center [586, 311] width 15 height 15
click at [717, 322] on ul "Blog Comments Create Form Facebook Visit a Facebook Page Includes Like Share on…" at bounding box center [768, 212] width 775 height 232
click at [894, 445] on div "Incentivize users for registering on your page." at bounding box center [768, 447] width 753 height 30
drag, startPoint x: 1379, startPoint y: 464, endPoint x: 1302, endPoint y: 456, distance: 77.4
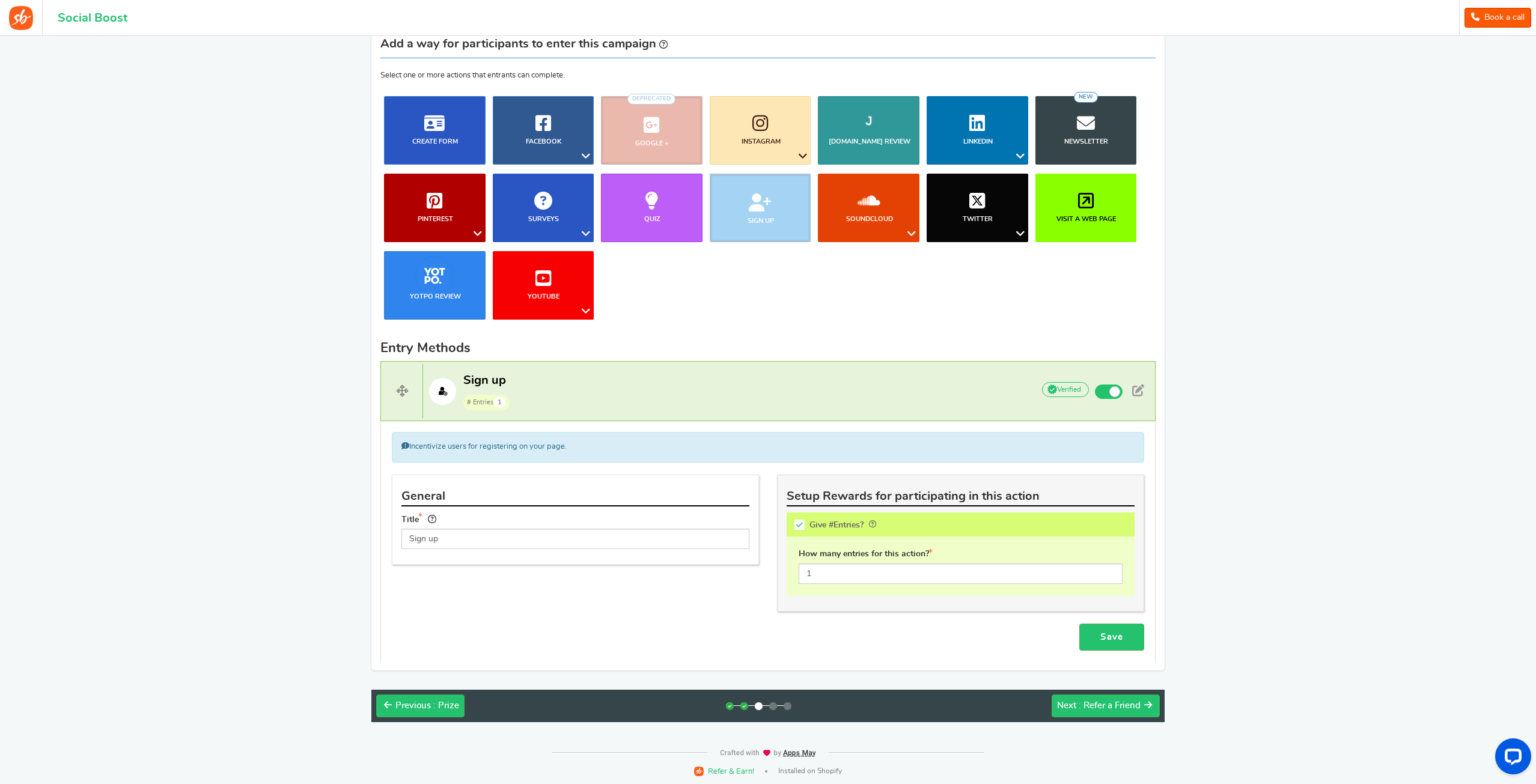
click at [1379, 462] on div "RECOMMENDED CAMPAIGNS FOR YOU New Preview and launch recommended holiday season…" at bounding box center [768, 331] width 1536 height 796
click at [1102, 701] on span ": Refer a Friend" at bounding box center [1110, 705] width 62 height 9
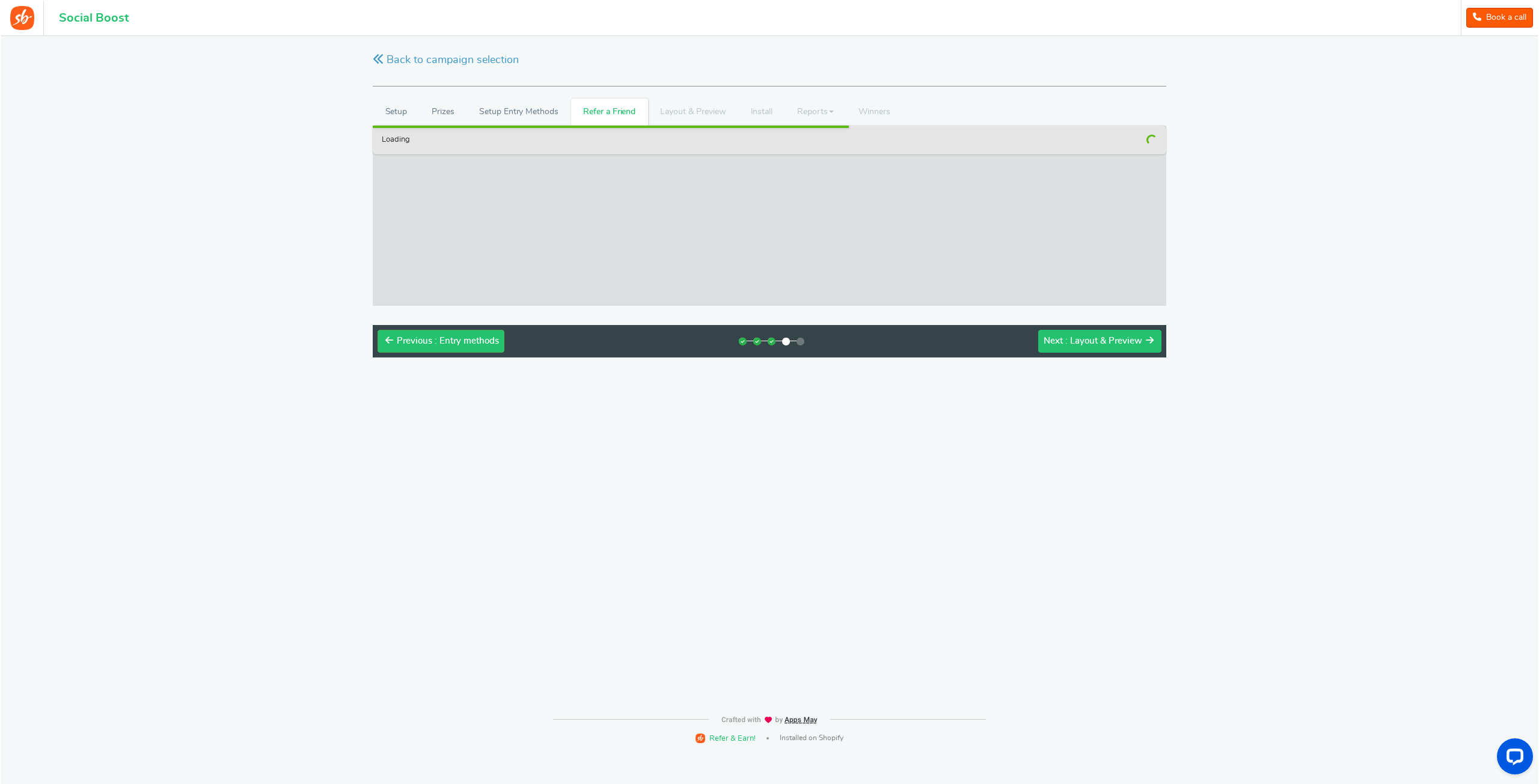
scroll to position [0, 0]
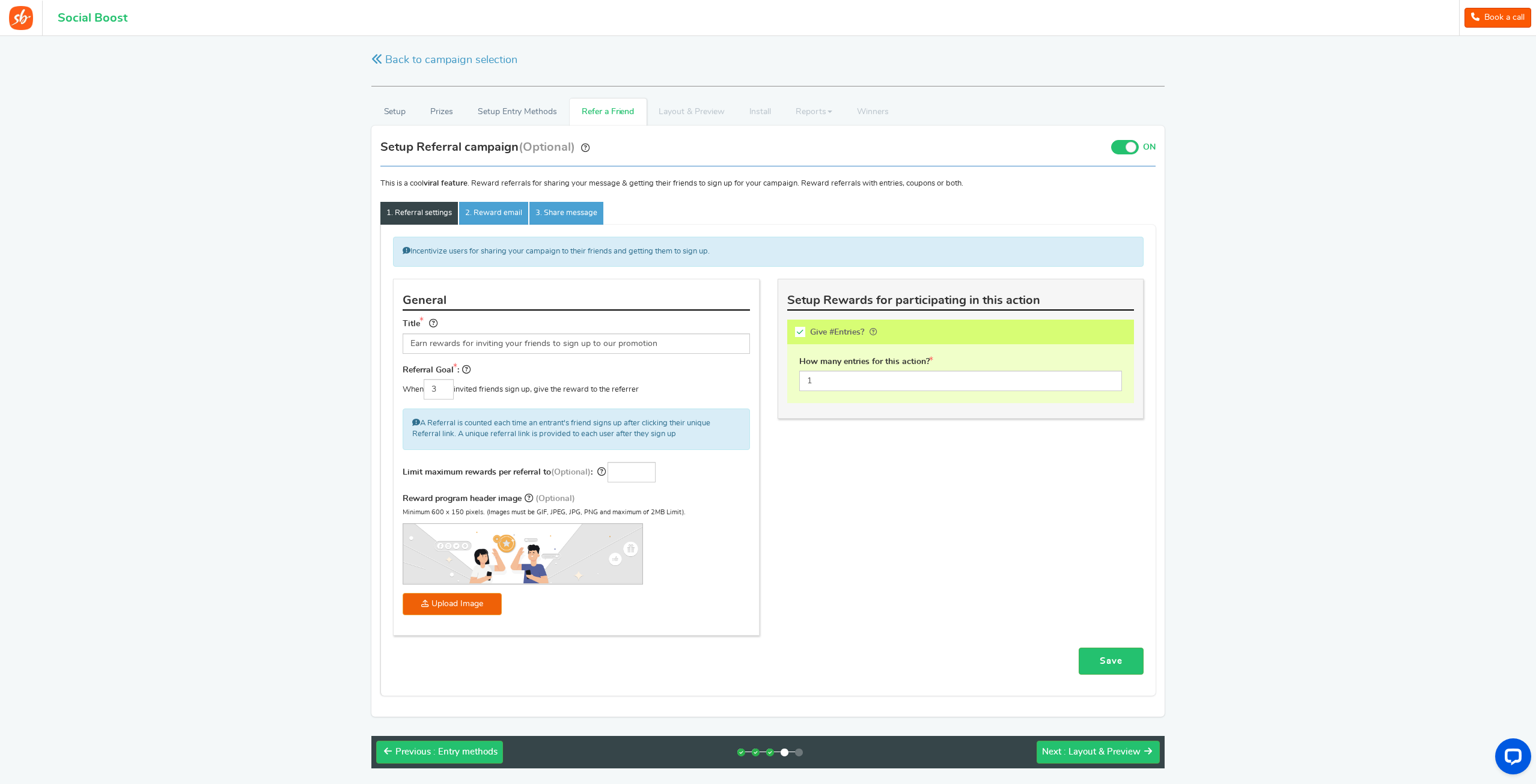
click at [1133, 146] on span at bounding box center [1131, 147] width 11 height 11
click at [0, 0] on input "ON OFF" at bounding box center [0, 0] width 0 height 0
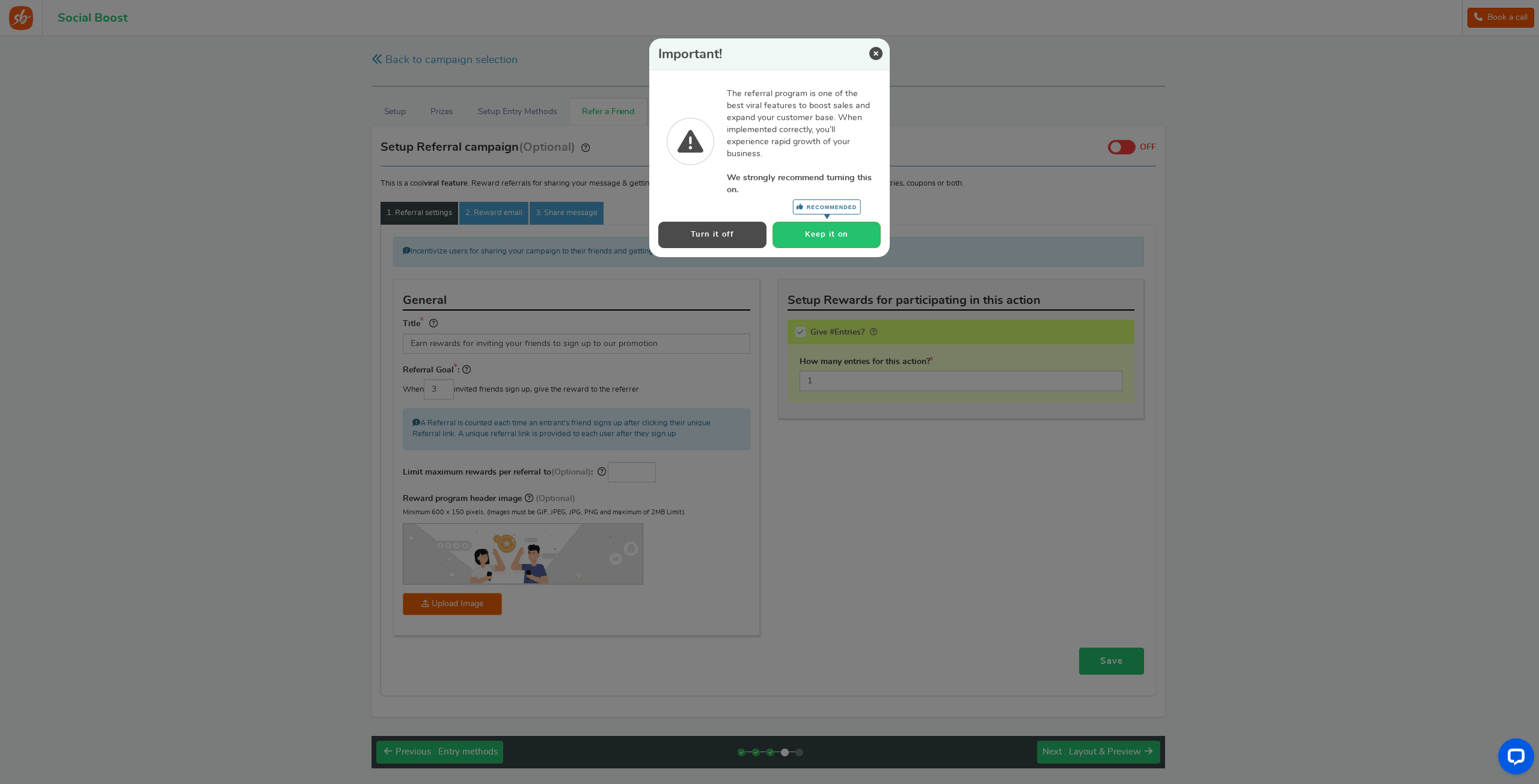
click at [737, 232] on button "Turn it off" at bounding box center [711, 234] width 108 height 26
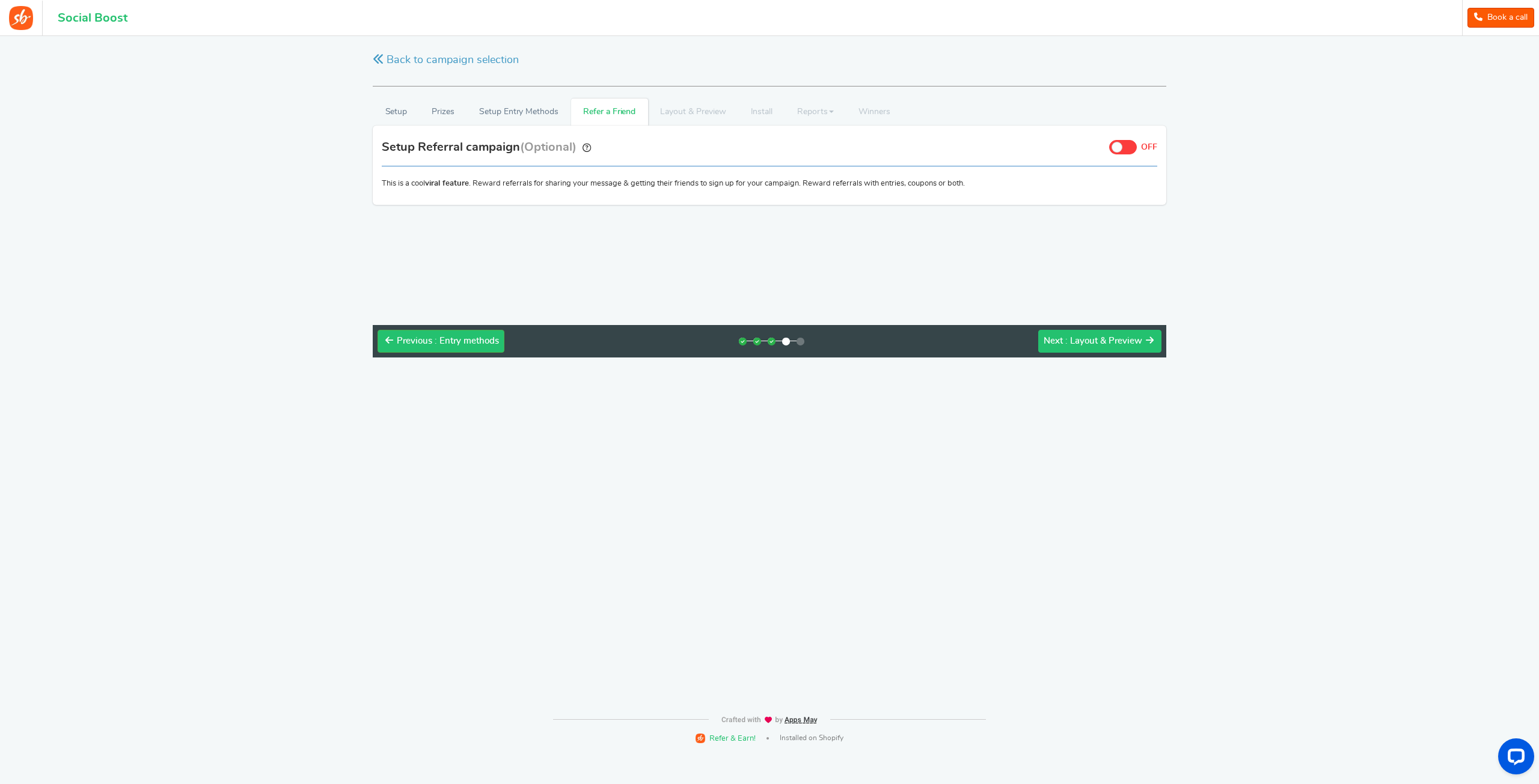
click at [1103, 337] on span ": Layout & Preview" at bounding box center [1103, 341] width 77 height 9
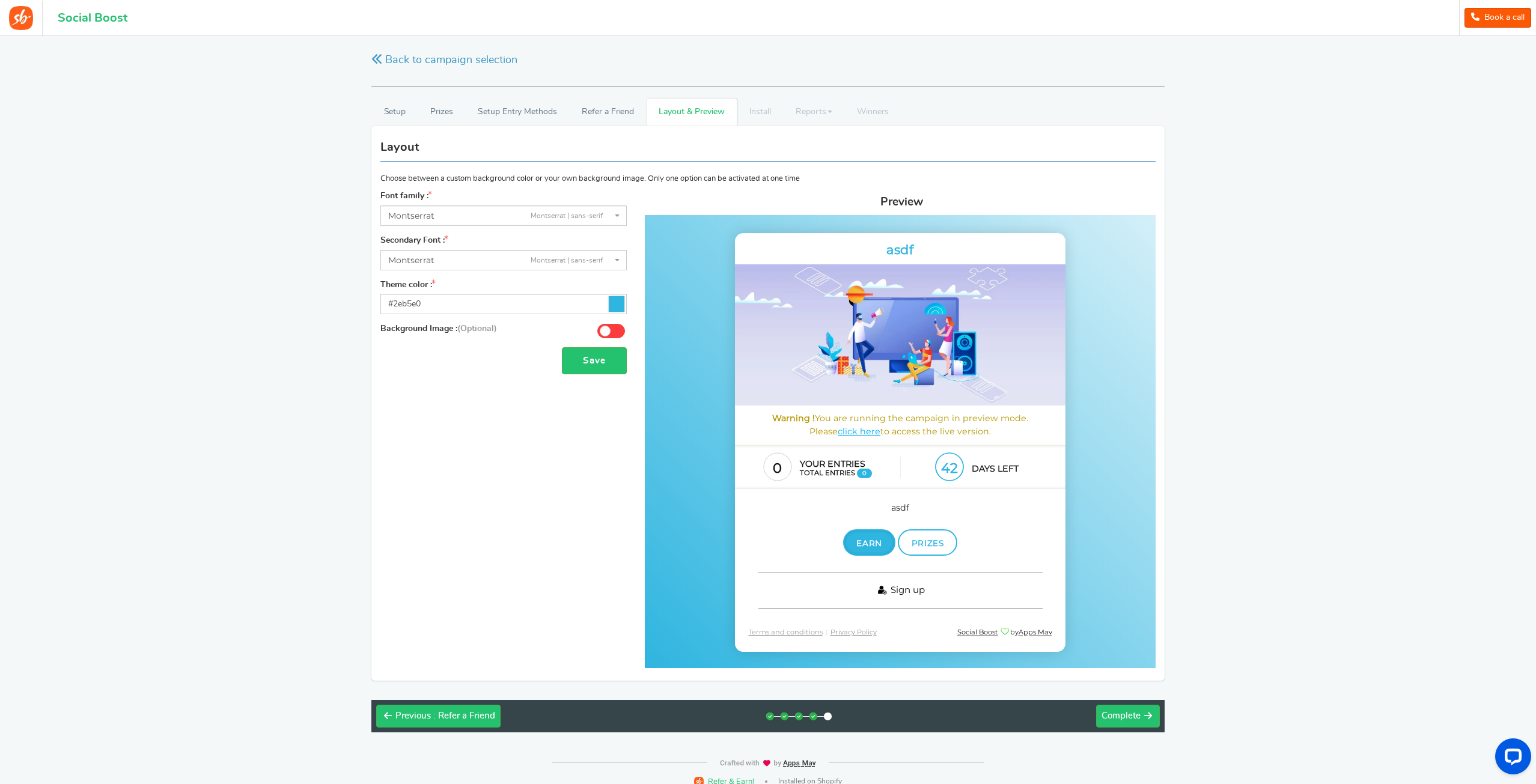
click at [823, 590] on link "Sign up" at bounding box center [900, 591] width 284 height 37
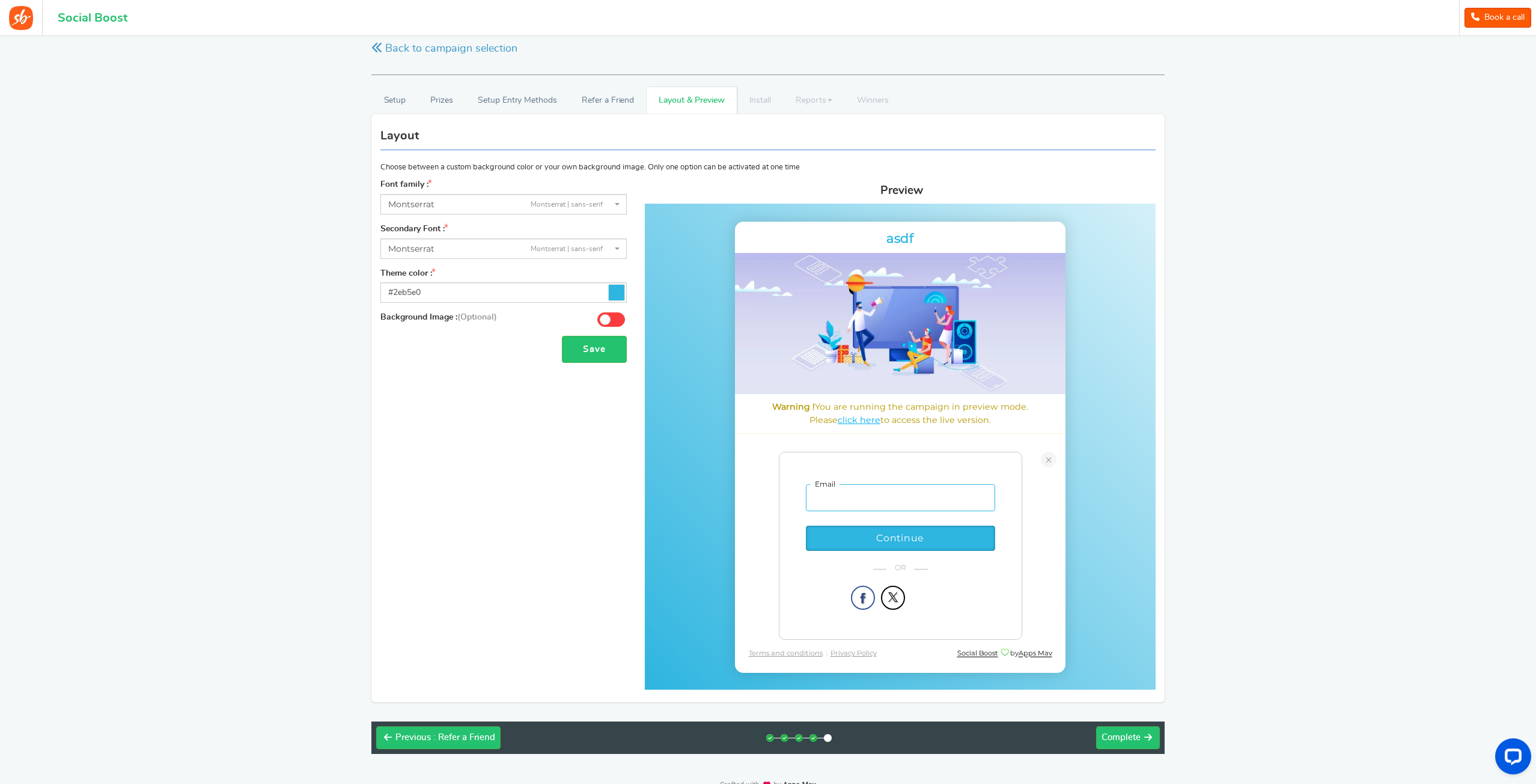
click at [855, 503] on input "email" at bounding box center [901, 498] width 190 height 28
type input "[EMAIL_ADDRESS][DOMAIN_NAME]"
click at [874, 541] on button "Continue" at bounding box center [901, 536] width 190 height 25
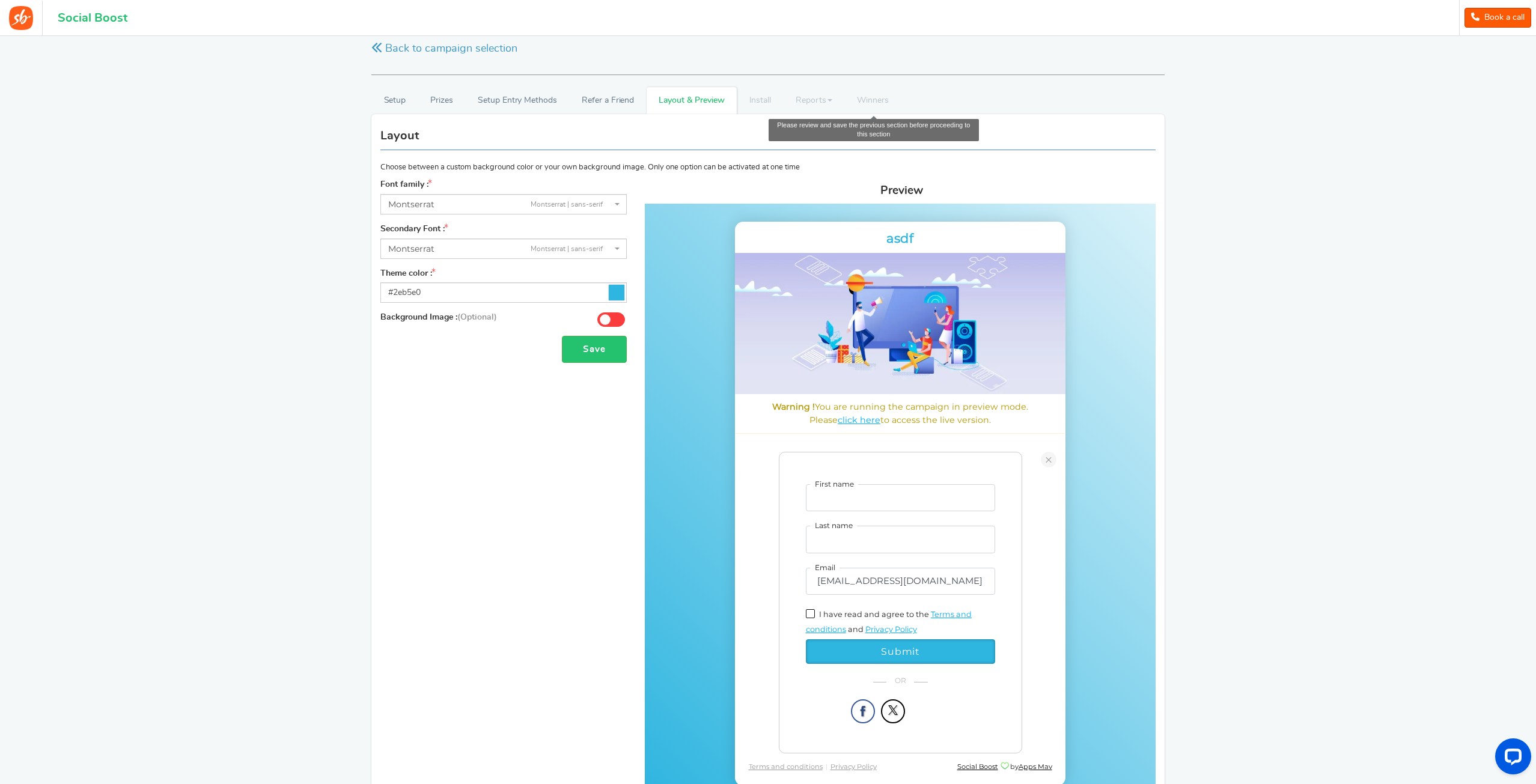
click at [883, 97] on li "Winners Winner Draw" at bounding box center [872, 101] width 57 height 27
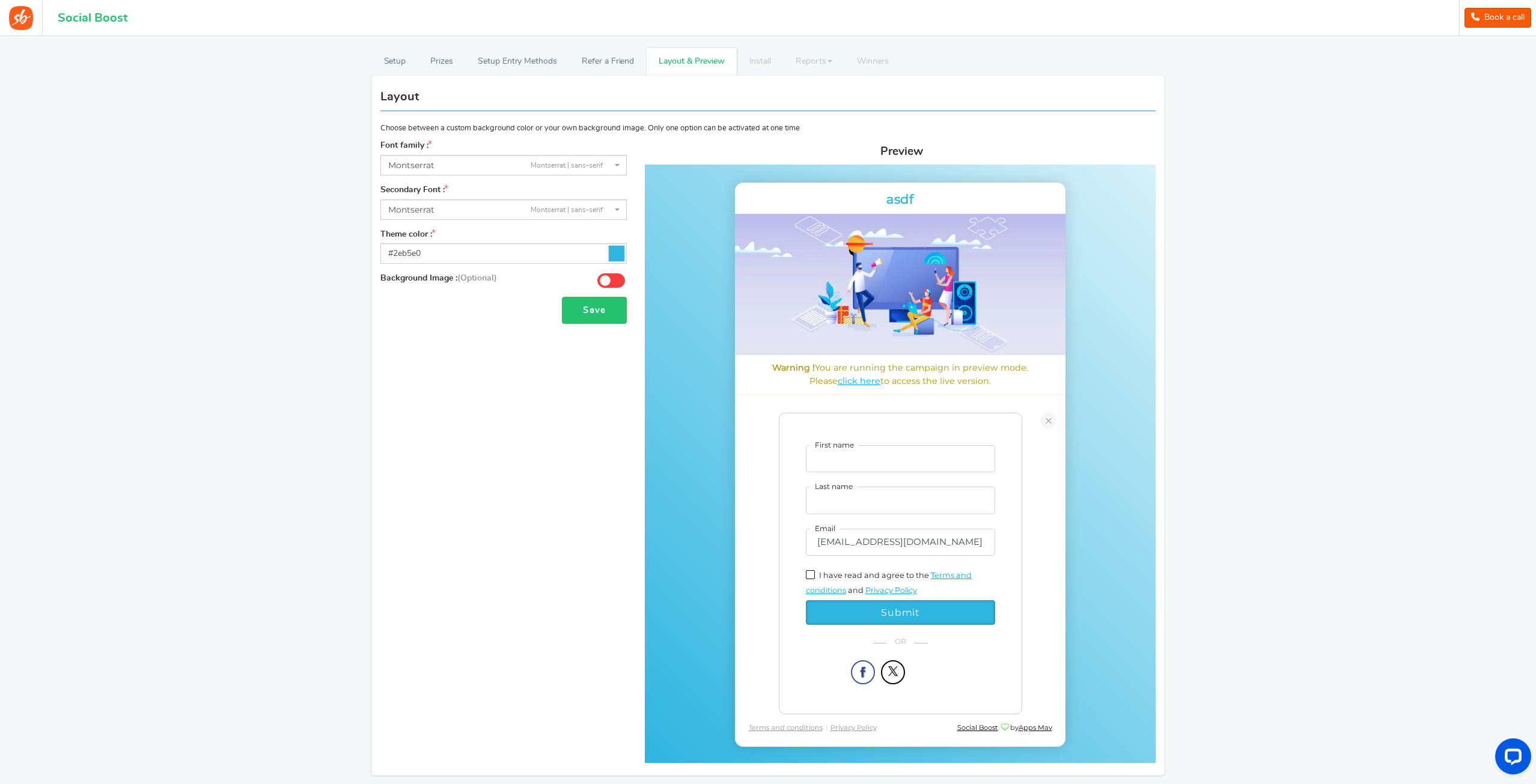
scroll to position [37, 0]
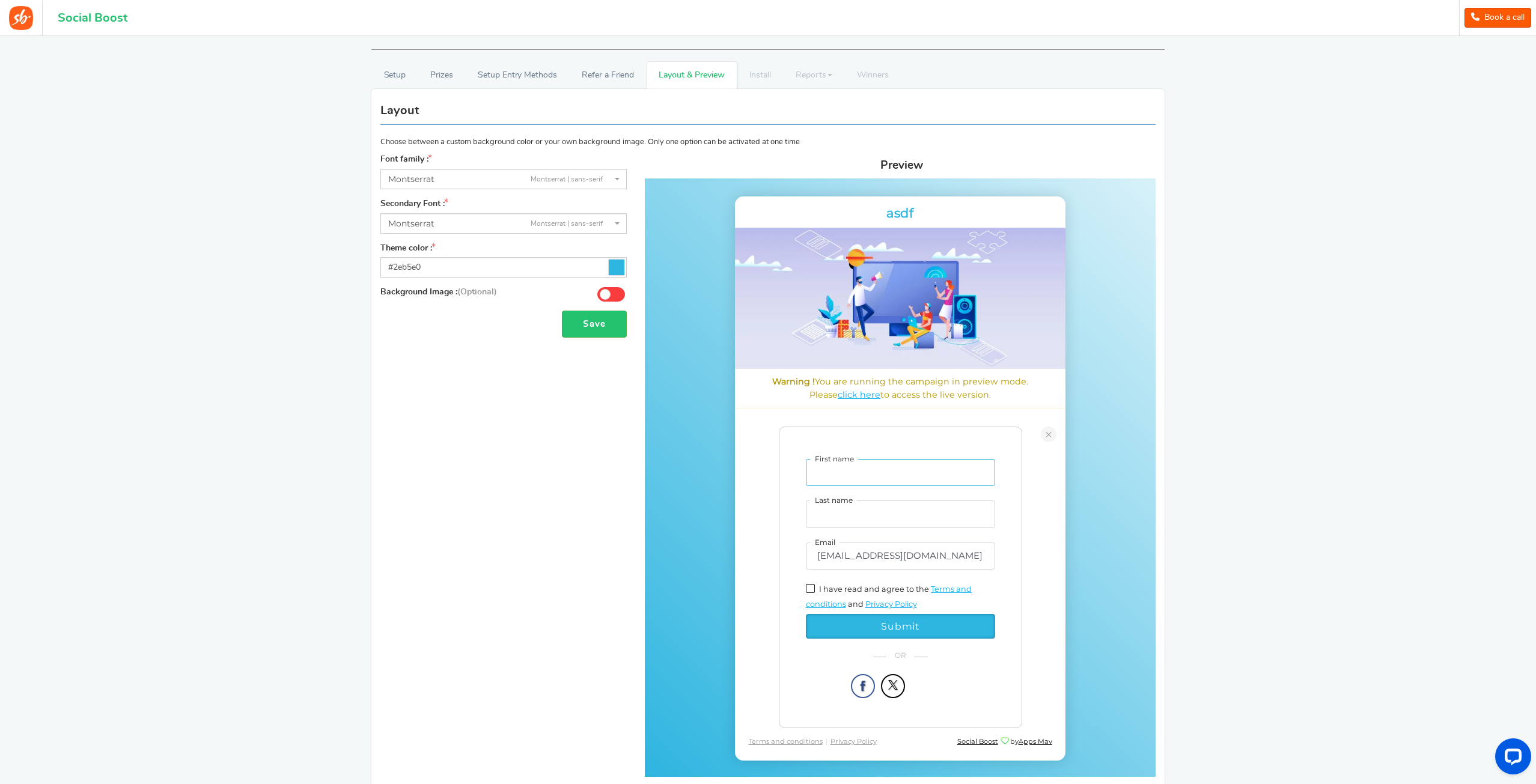
click at [886, 477] on input "First name" at bounding box center [901, 473] width 190 height 28
type input "asdf"
click at [893, 513] on input "Last name" at bounding box center [901, 514] width 190 height 28
type input "asdf"
click at [892, 615] on button "Submit" at bounding box center [901, 625] width 190 height 25
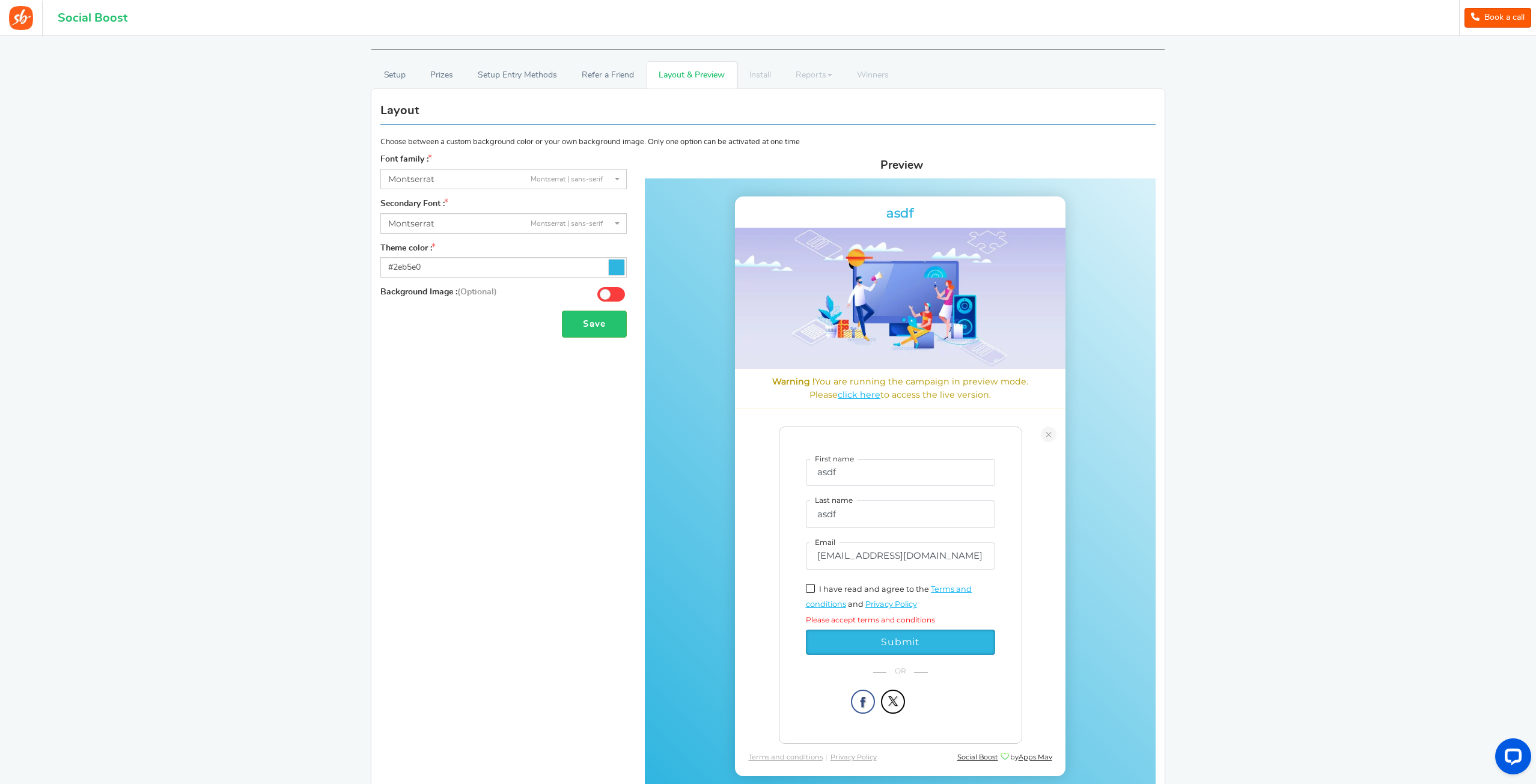
click at [811, 587] on span at bounding box center [811, 589] width 9 height 9
click at [819, 587] on input "I have read and agree to the" at bounding box center [823, 588] width 8 height 8
checkbox input "true"
click at [844, 631] on button "Submit" at bounding box center [901, 640] width 190 height 25
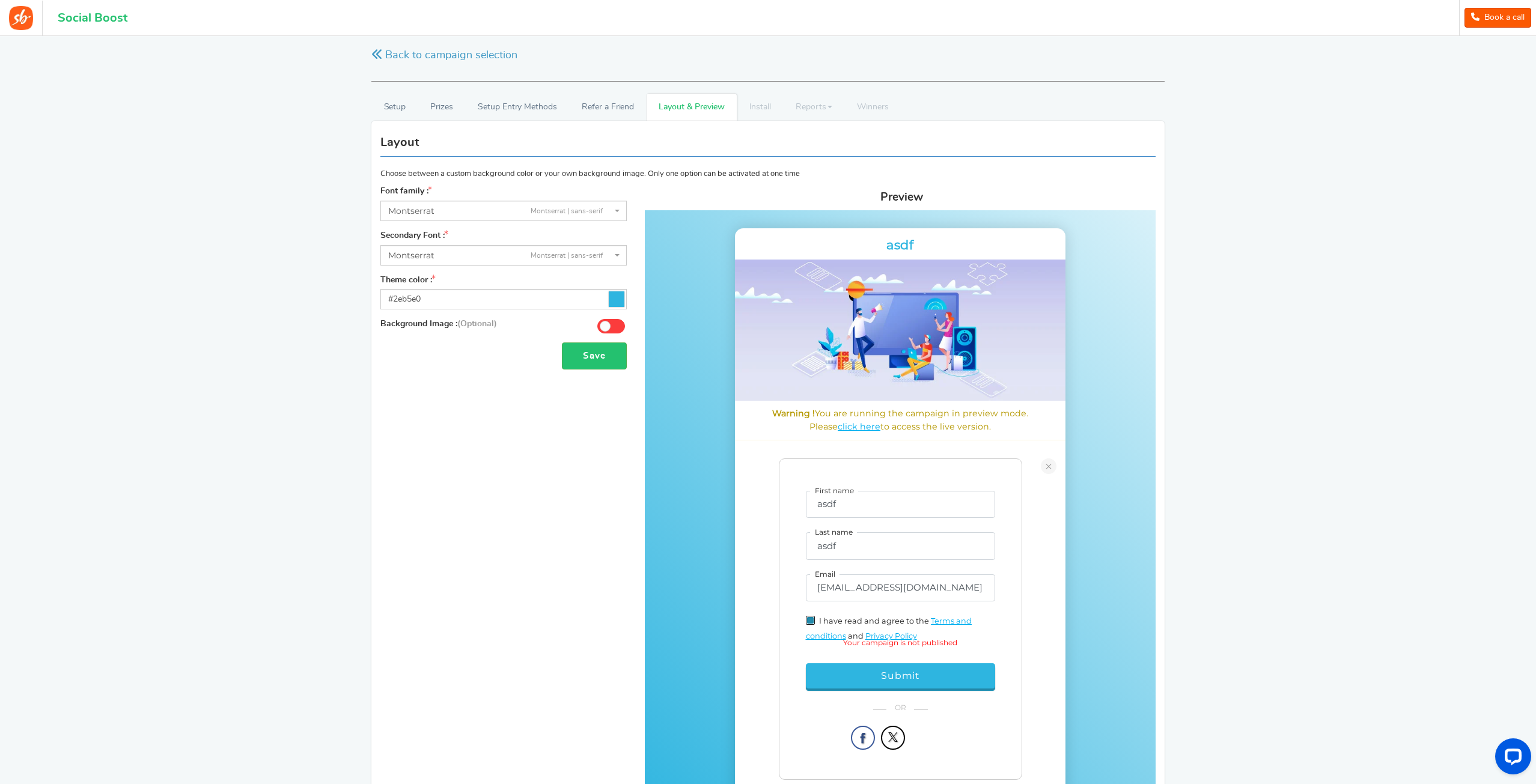
scroll to position [0, 0]
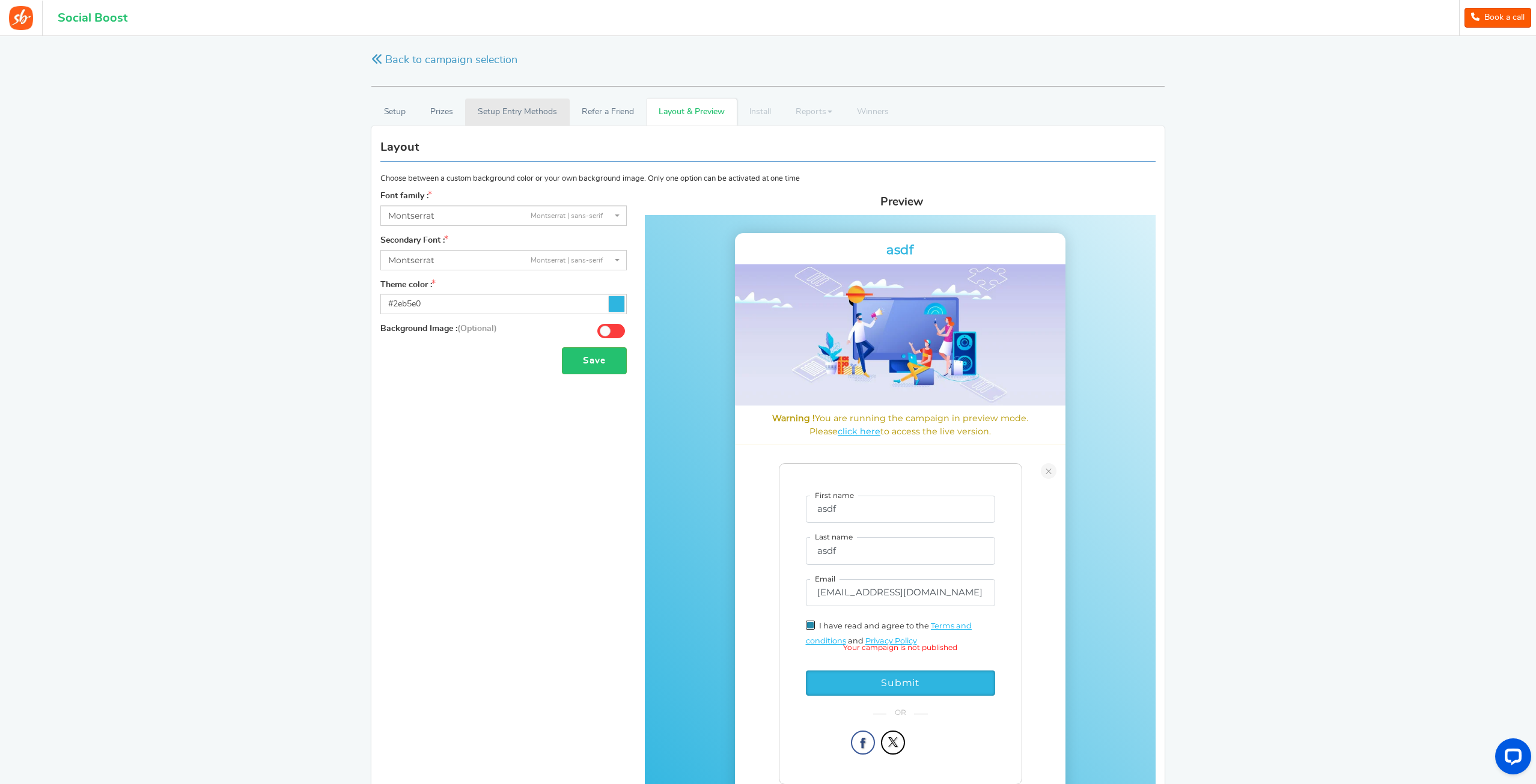
click at [484, 114] on link "Setup Entry Methods" at bounding box center [517, 112] width 104 height 27
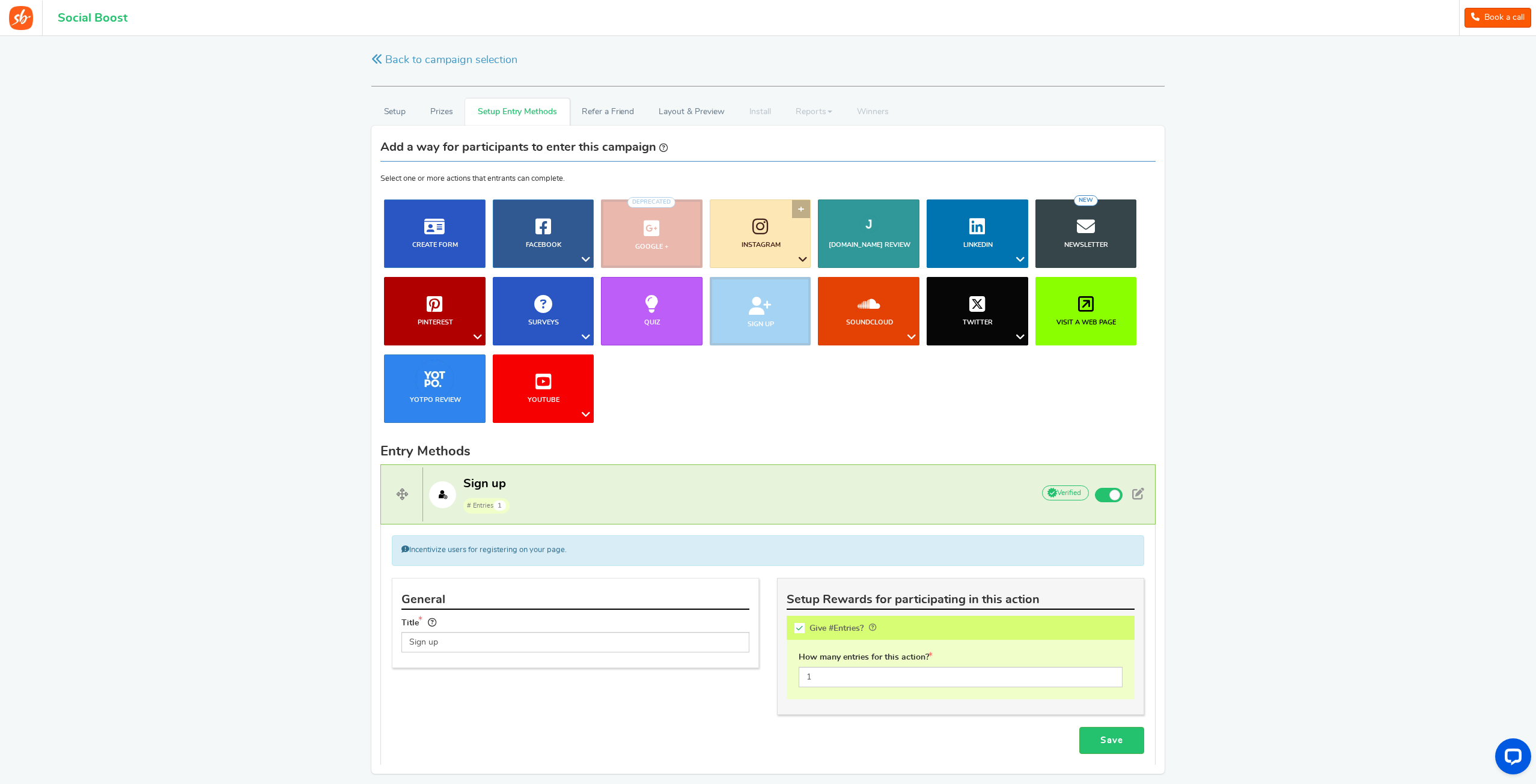
click at [802, 256] on icon at bounding box center [803, 259] width 15 height 15
click at [787, 302] on link "Like a Photo or Video" at bounding box center [766, 301] width 97 height 18
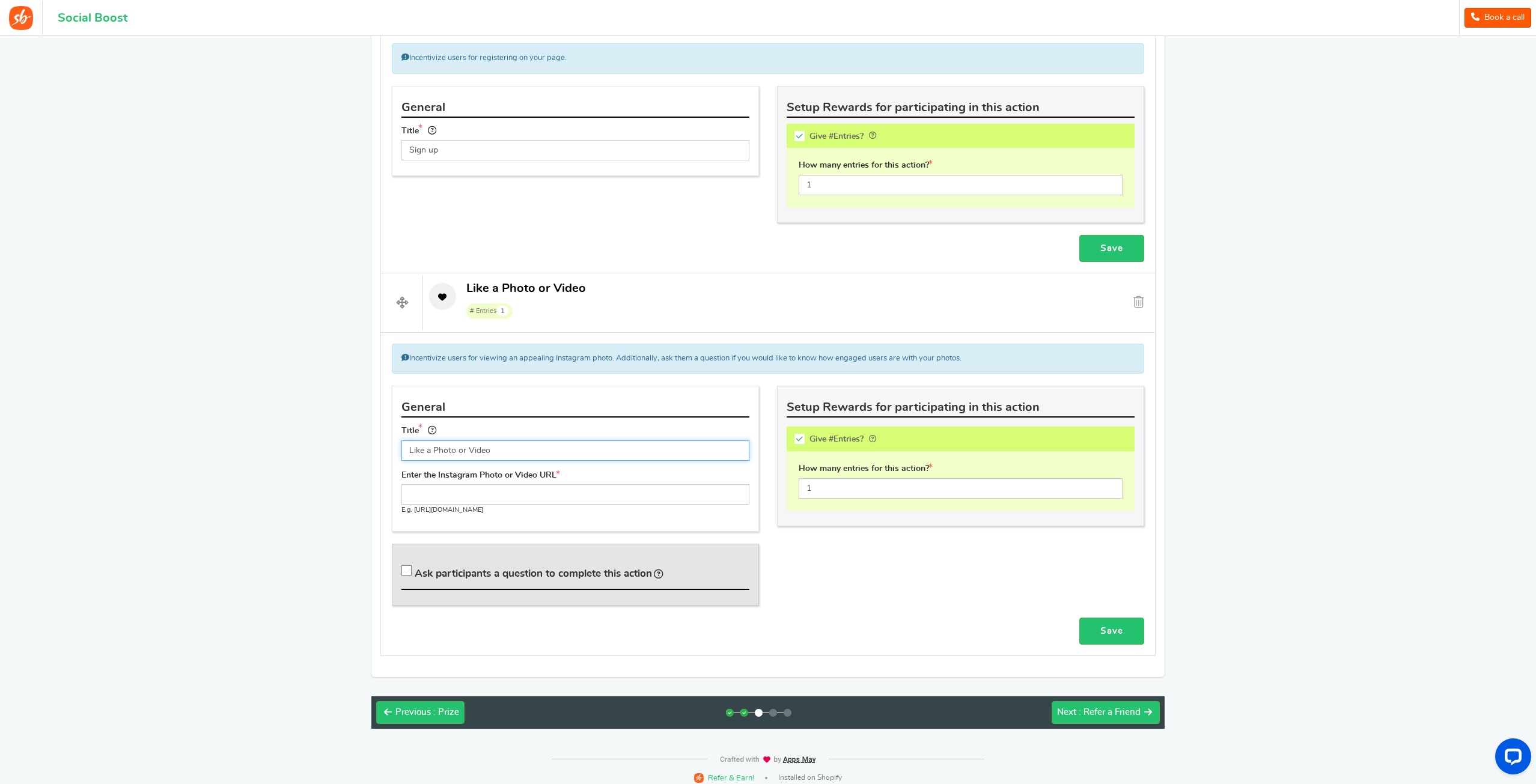
scroll to position [496, 0]
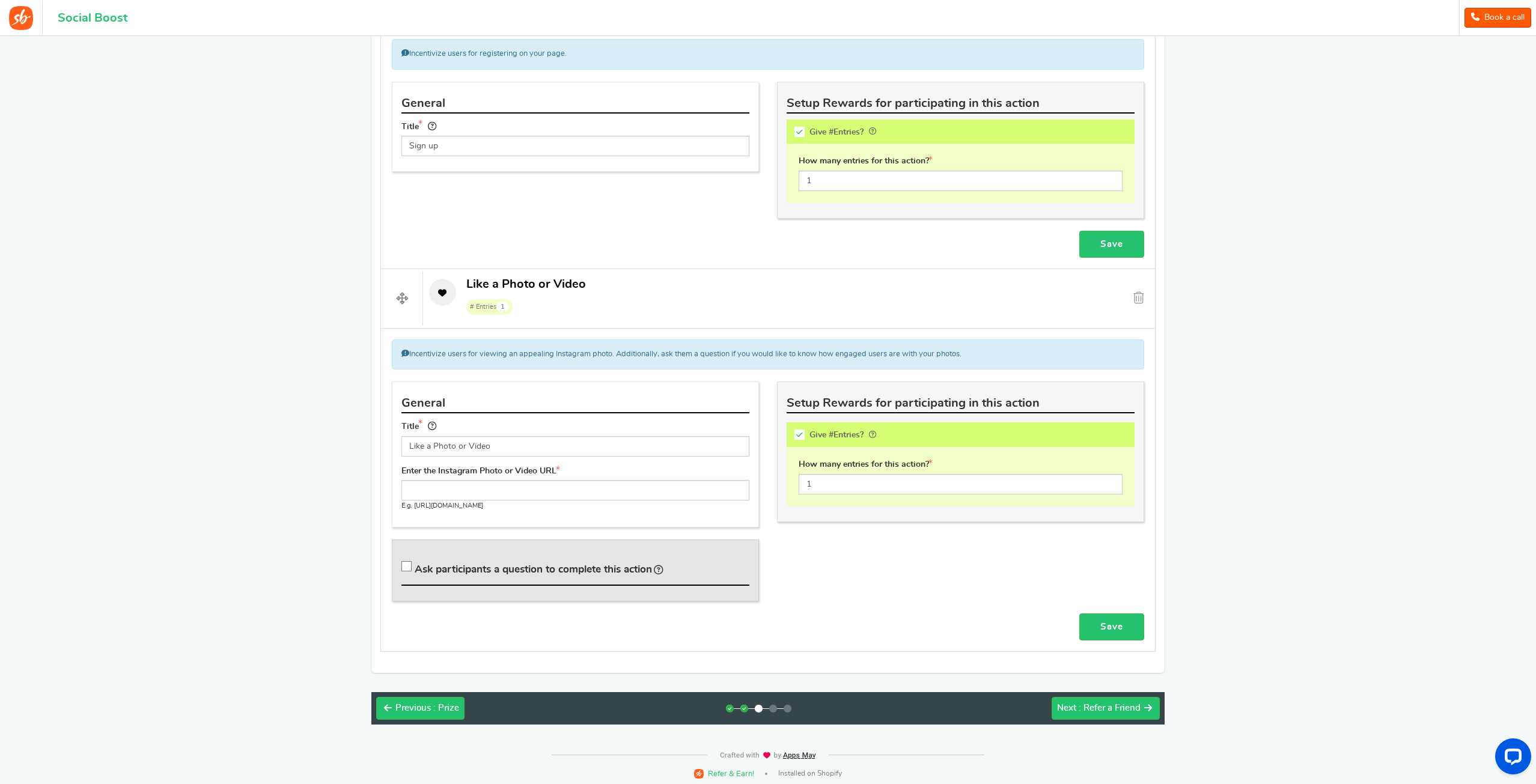
click at [629, 348] on div "Incentivize users for viewing an appealing Instagram photo. Additionally, ask t…" at bounding box center [768, 354] width 753 height 30
